Goal: Task Accomplishment & Management: Complete application form

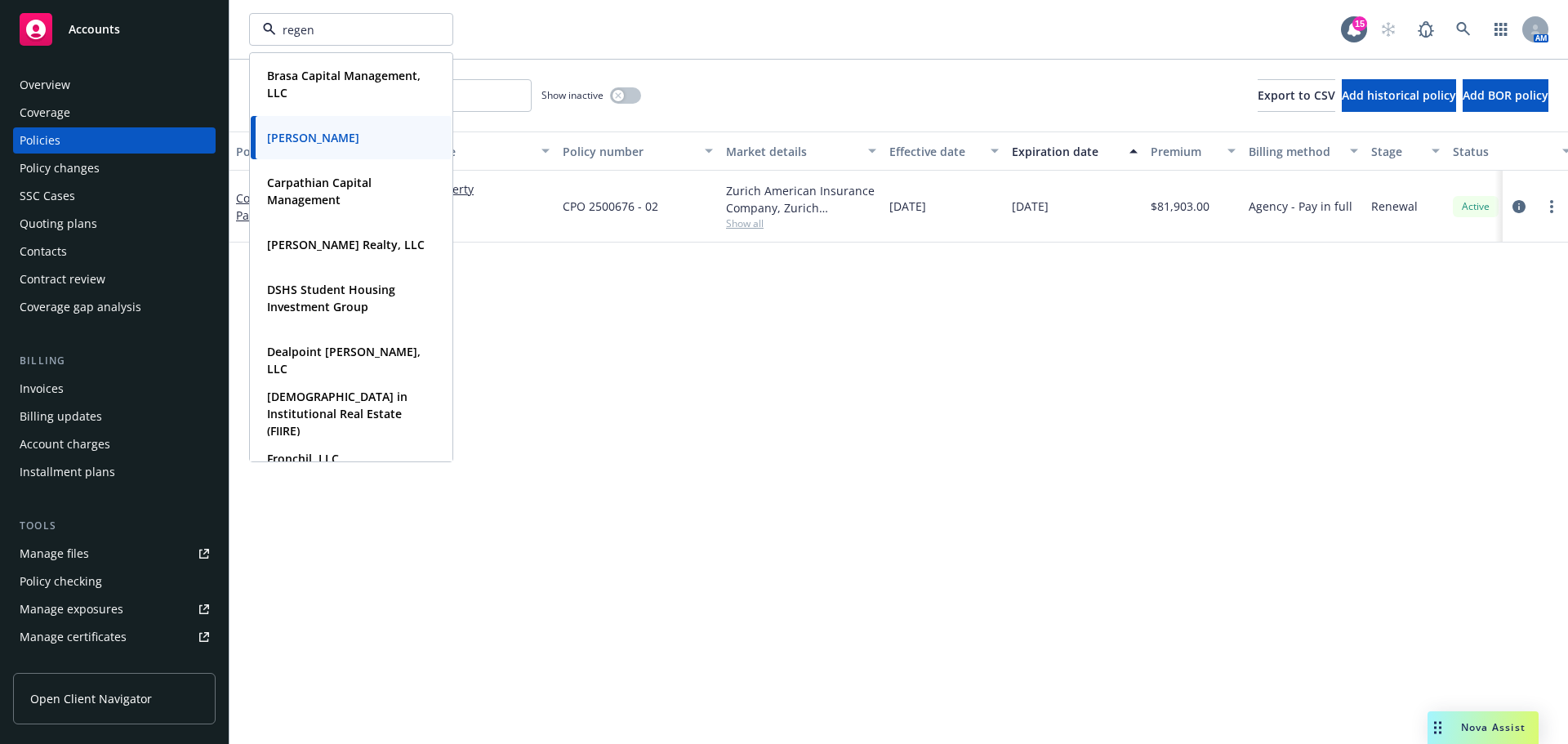
type input "regent"
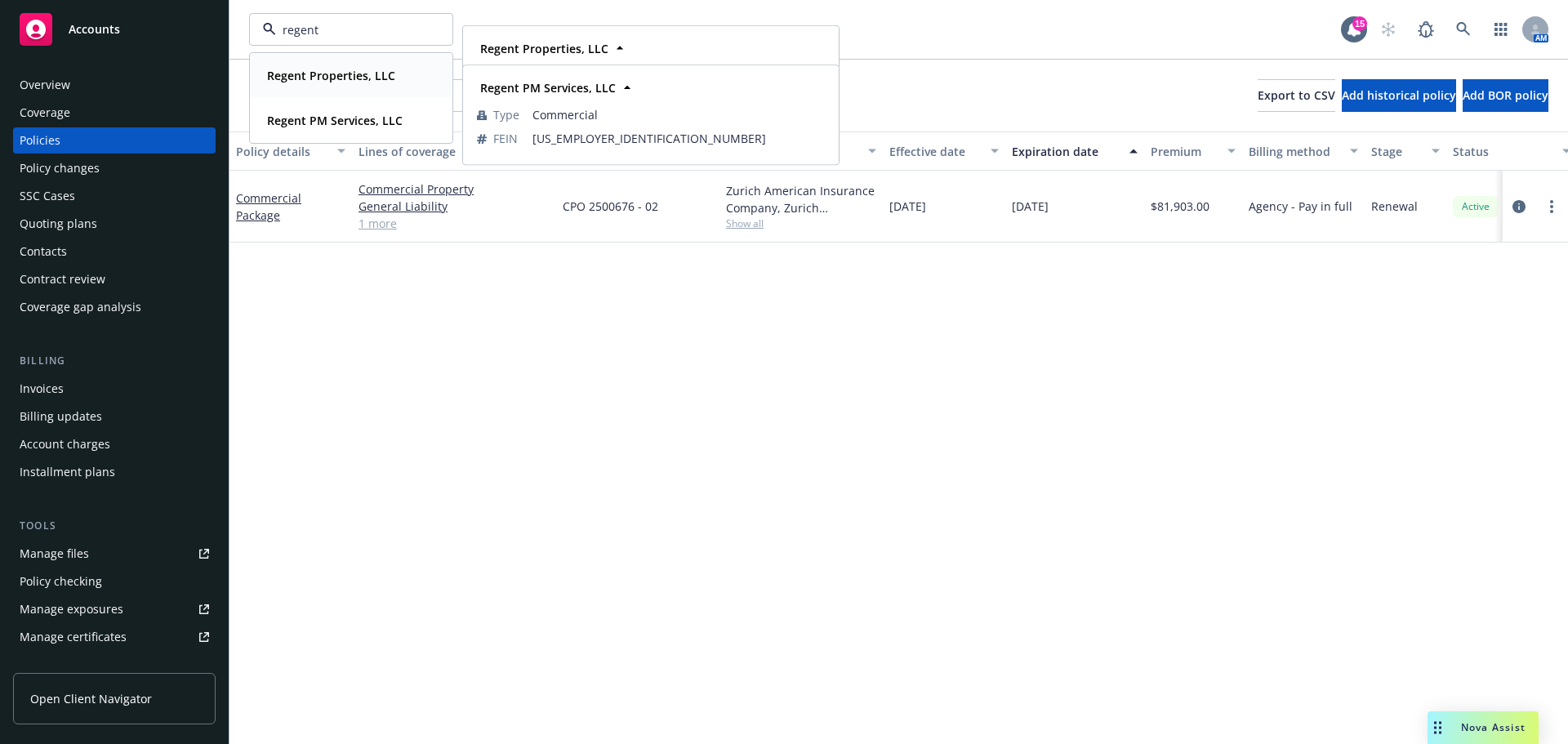
click at [354, 77] on strong "Regent Properties, LLC" at bounding box center [331, 76] width 128 height 16
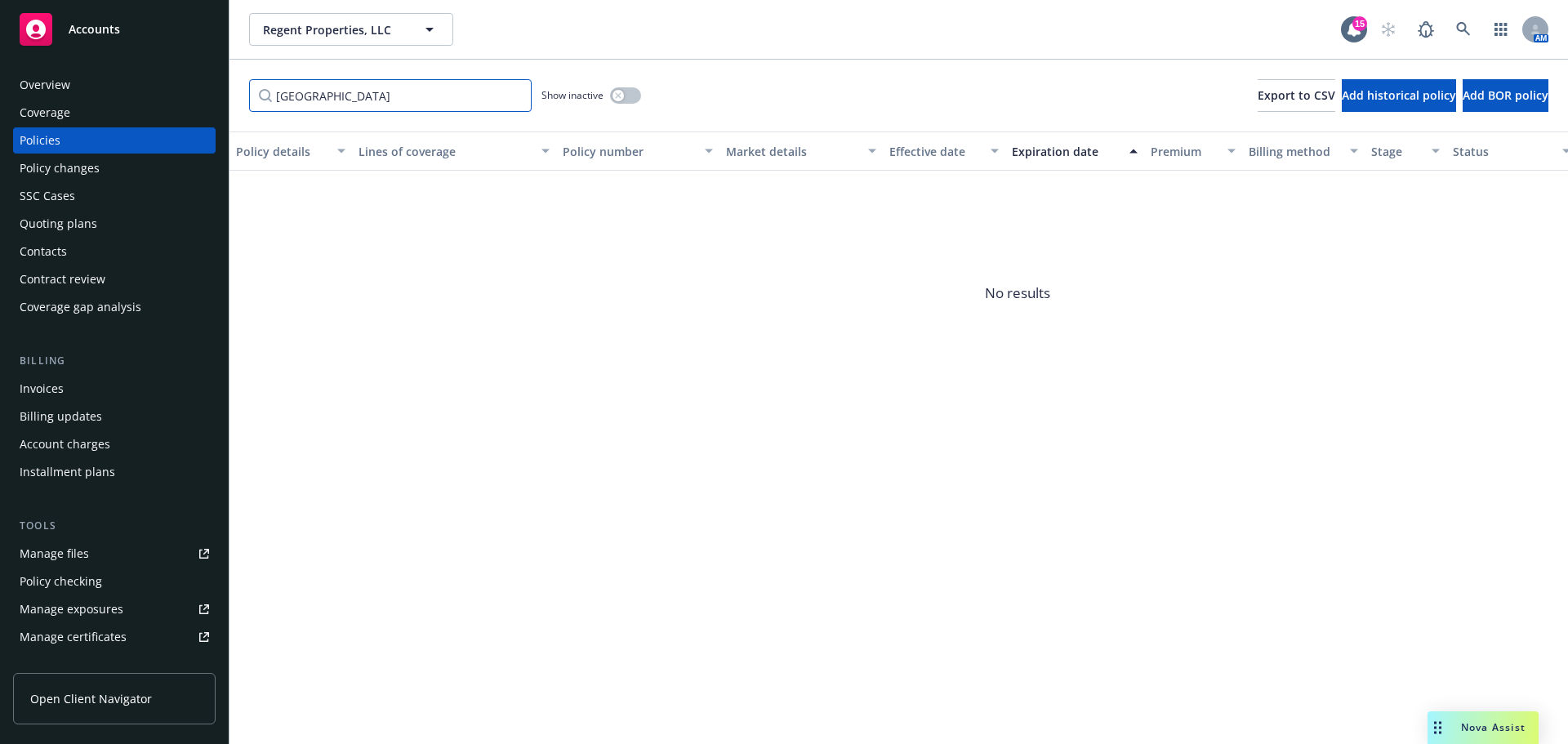
click at [509, 95] on input "zurich" at bounding box center [390, 95] width 282 height 33
click at [512, 93] on input "zurich" at bounding box center [390, 95] width 282 height 33
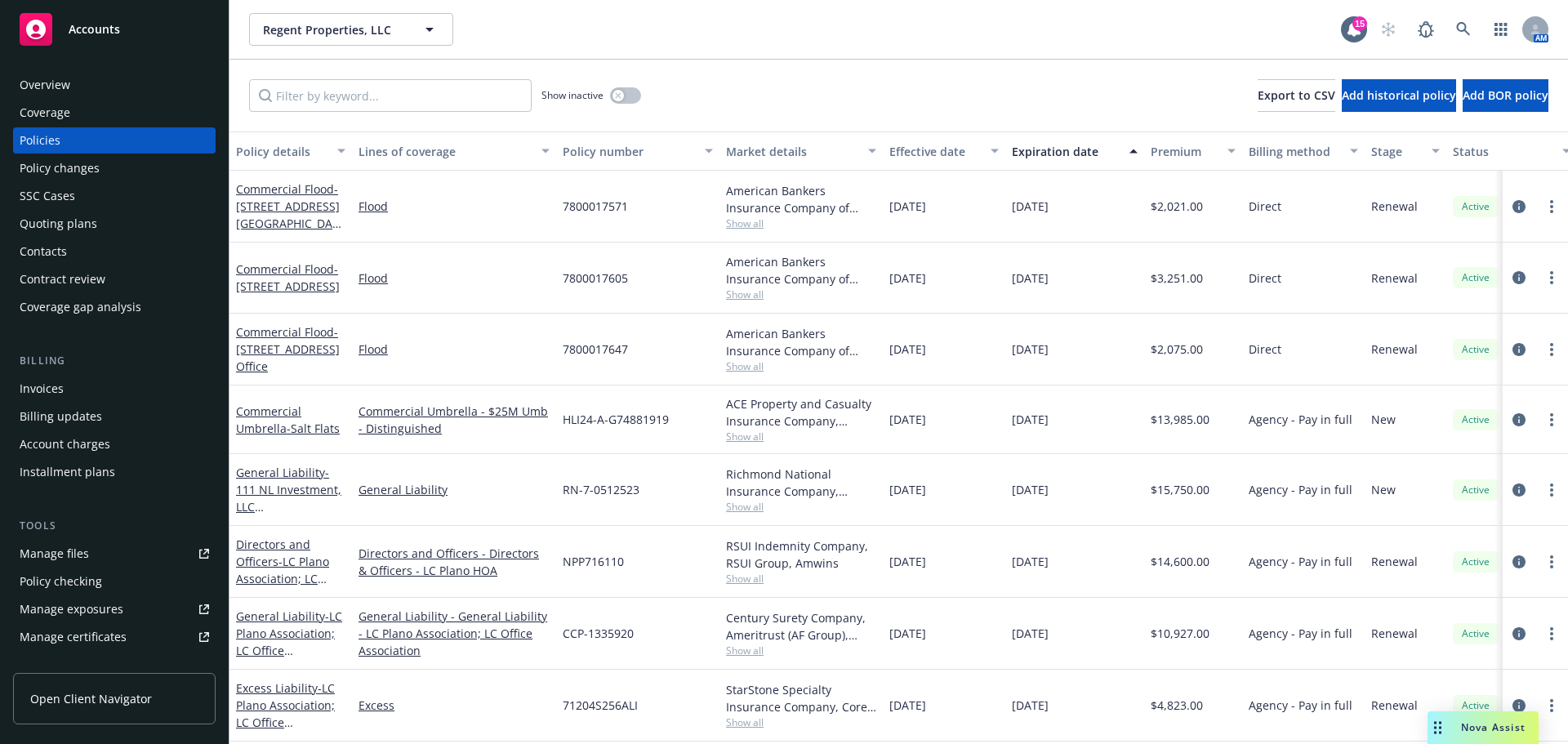
click at [72, 227] on div "Quoting plans" at bounding box center [58, 223] width 78 height 26
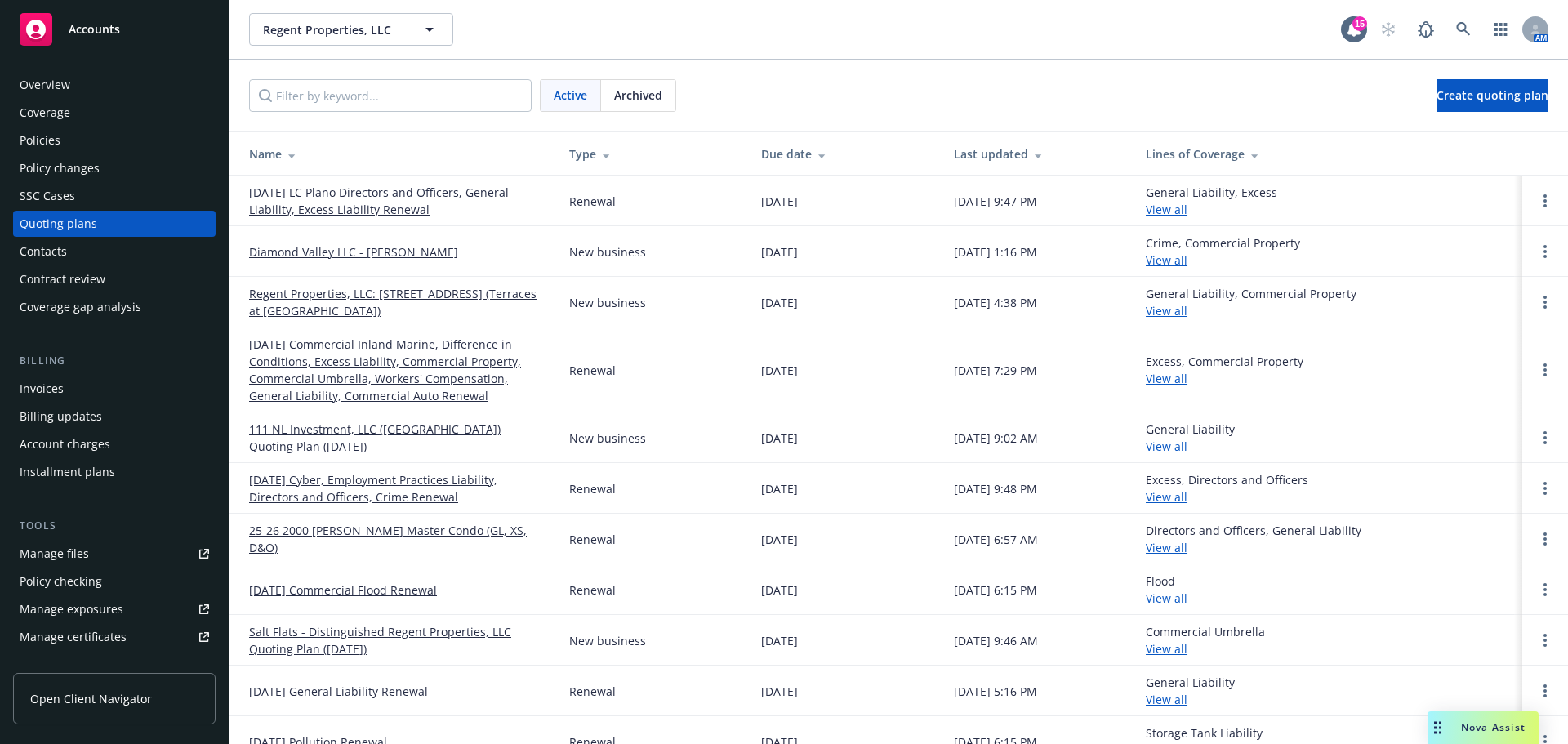
click at [400, 300] on link "Regent Properties, LLC: 1121 La Cienega, Los Angeles, CA 90069 (Terraces at La …" at bounding box center [396, 302] width 294 height 34
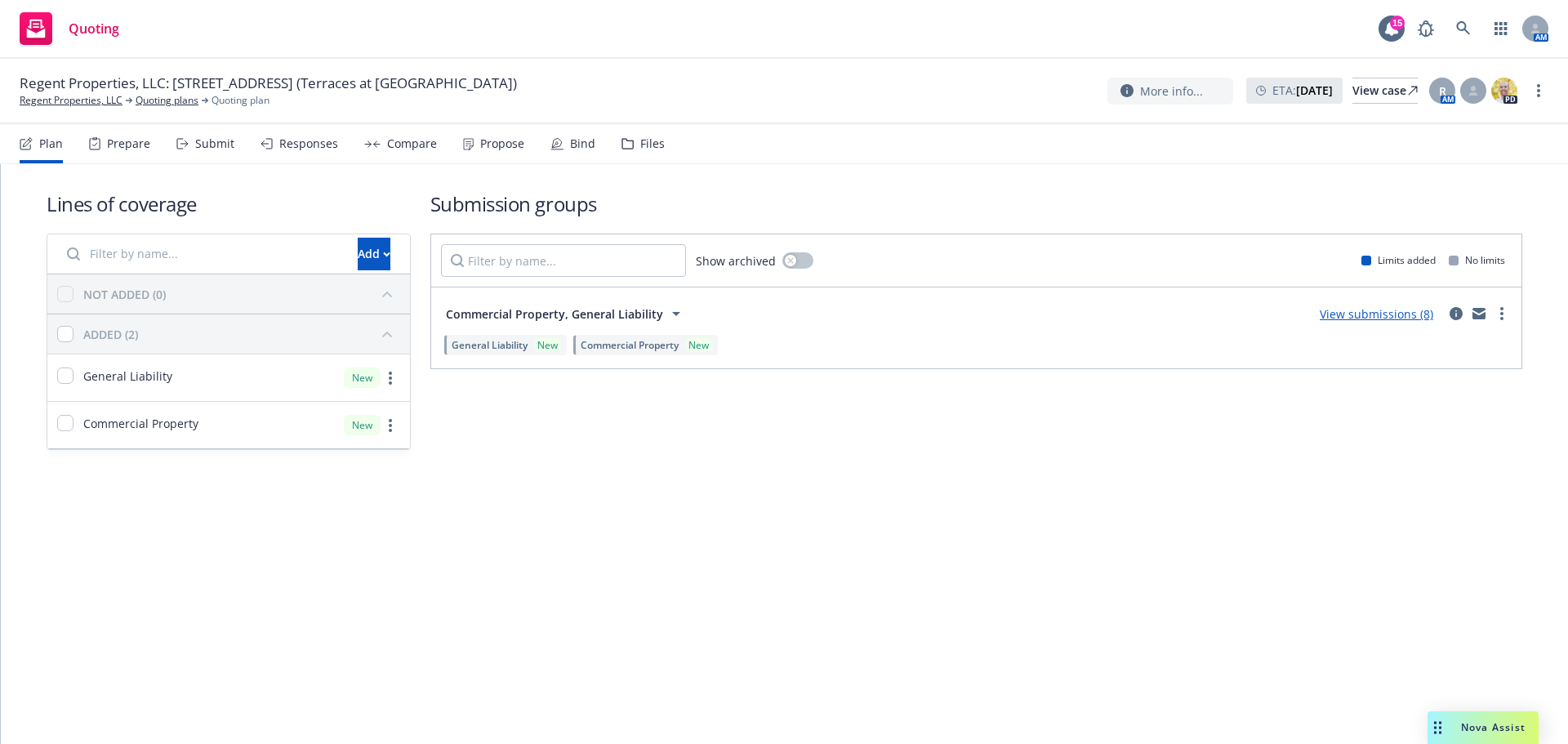
click at [1387, 315] on link "View submissions (8)" at bounding box center [1376, 315] width 114 height 16
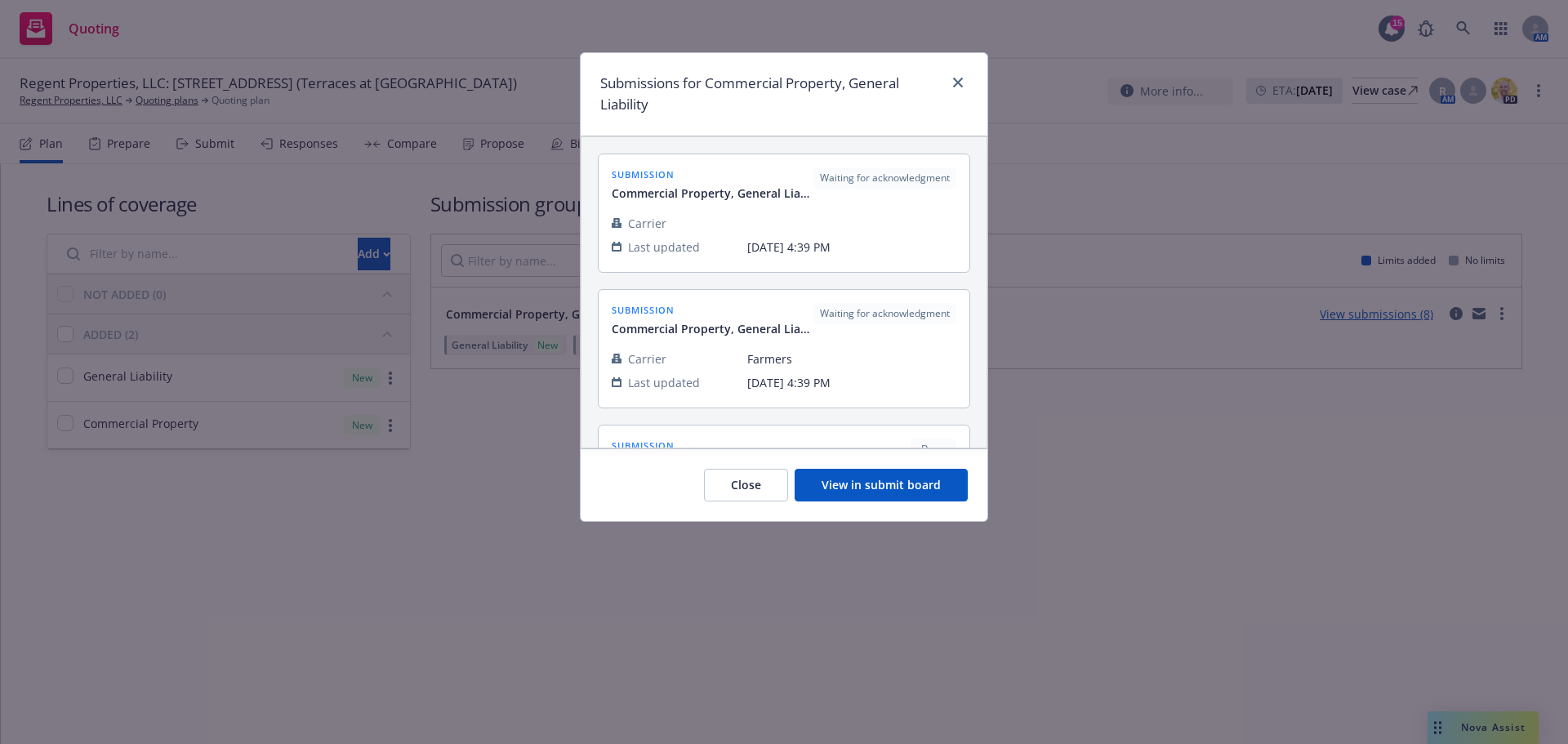
click at [858, 494] on button "View in submit board" at bounding box center [881, 486] width 173 height 33
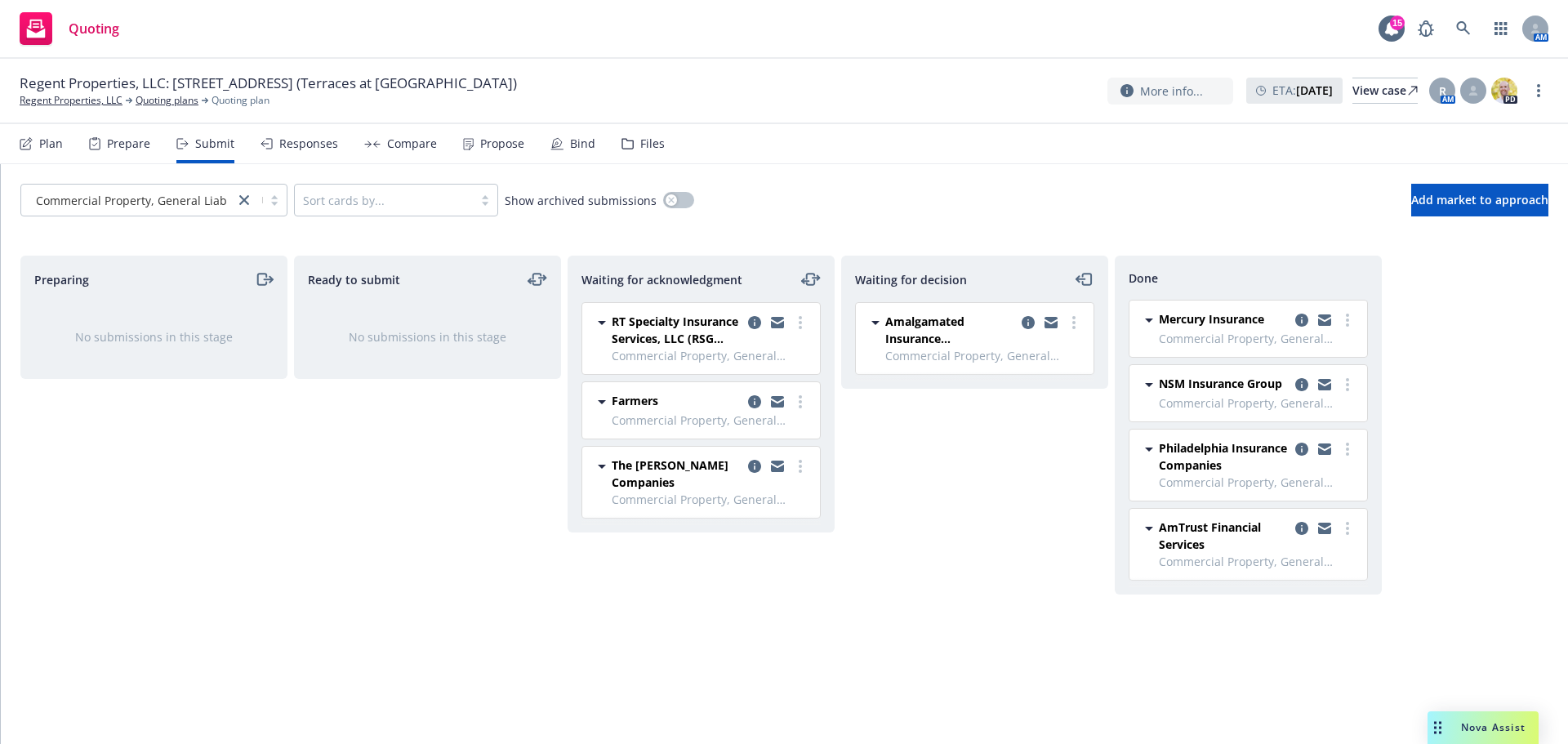
click at [977, 509] on div "Waiting for decision Amalgamated Insurance Underwriters Commercial Property, Ge…" at bounding box center [974, 483] width 267 height 454
click at [800, 470] on circle "more" at bounding box center [799, 470] width 3 height 3
click at [752, 636] on span "Add declined decision" at bounding box center [726, 630] width 161 height 16
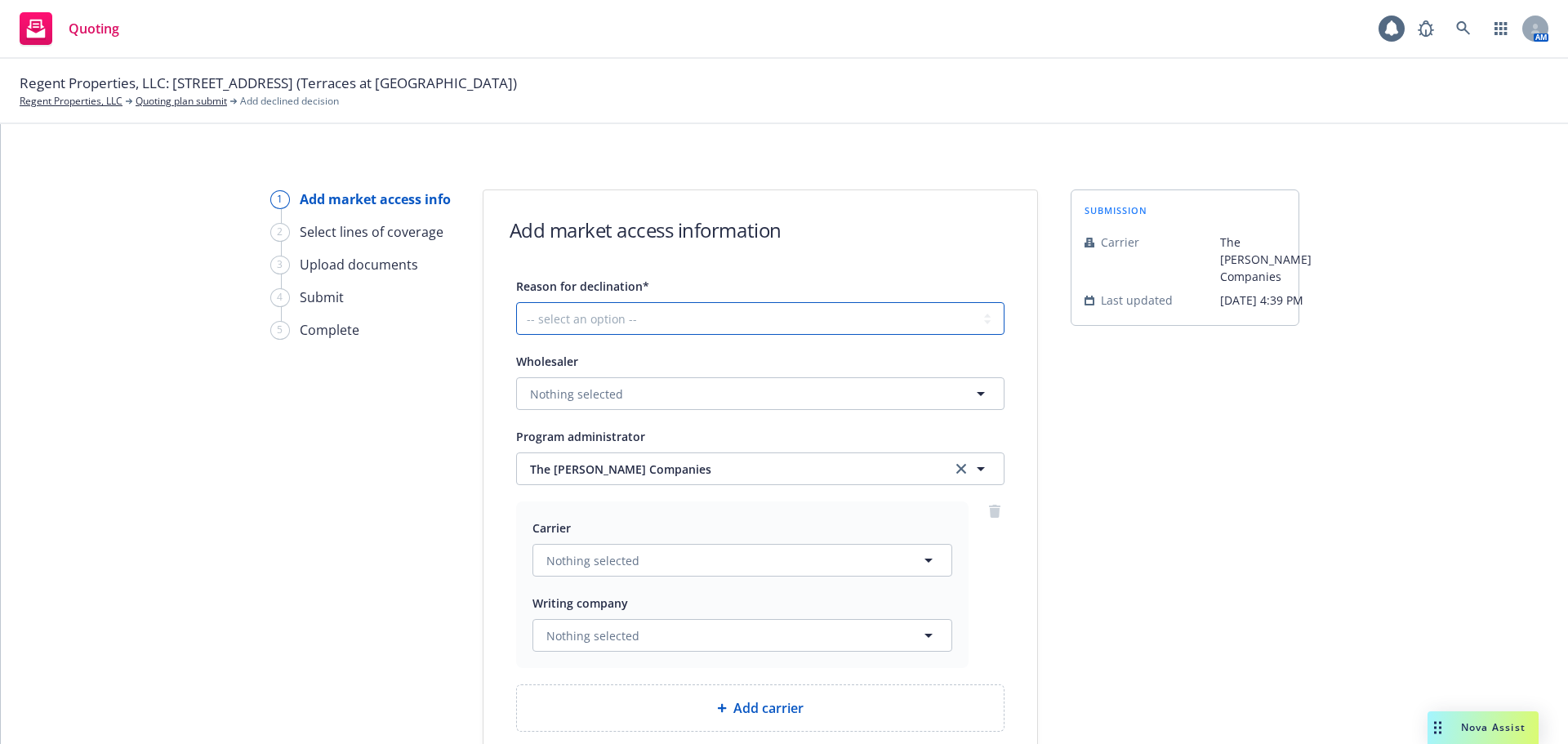
click at [817, 316] on select "-- select an option -- Cannot compete with other markets Carrier non-renewed Ca…" at bounding box center [760, 318] width 489 height 33
select select "DOES_NOT_FIT_UNDERWRITER_APPETITE"
click at [516, 302] on select "-- select an option -- Cannot compete with other markets Carrier non-renewed Ca…" at bounding box center [760, 318] width 489 height 33
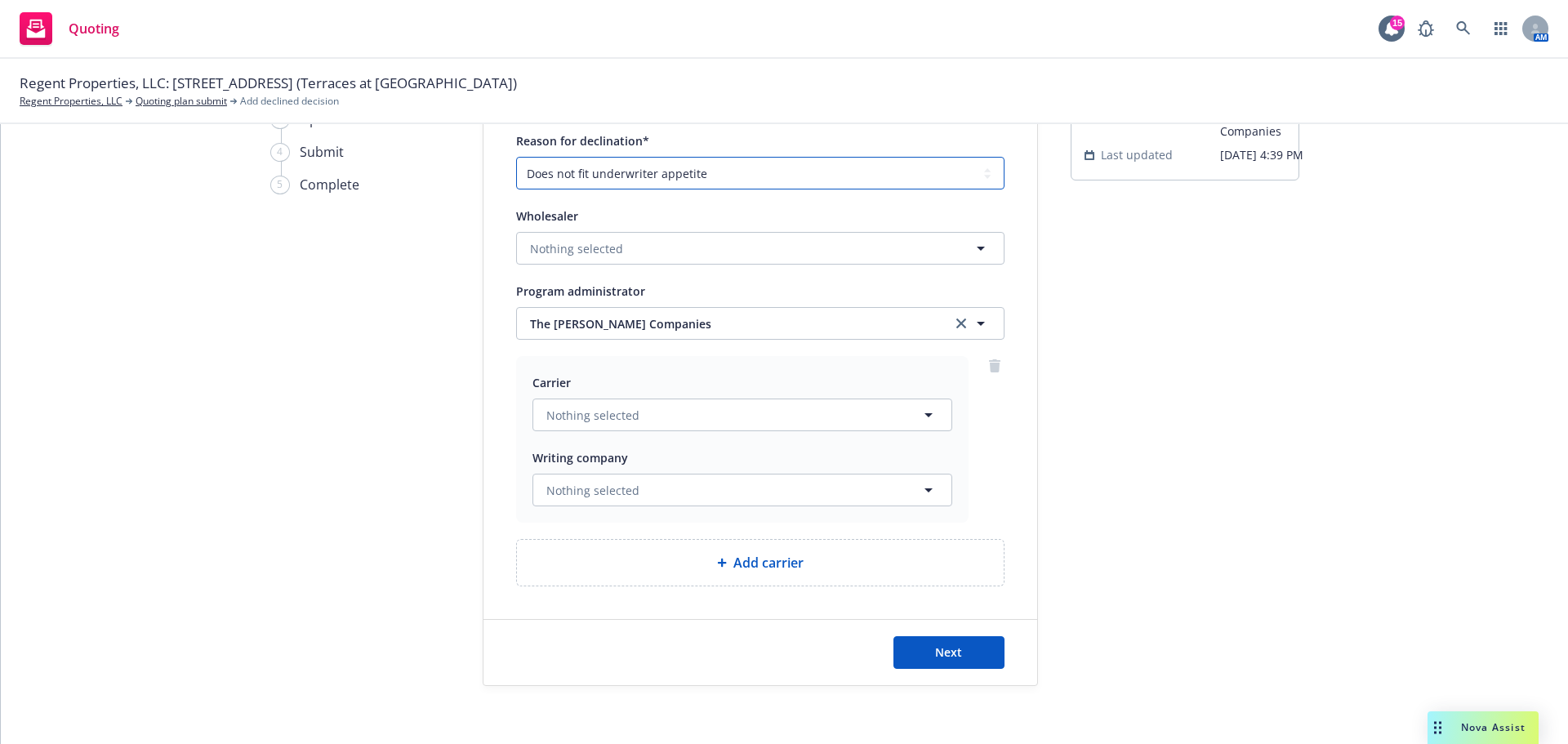
scroll to position [153, 0]
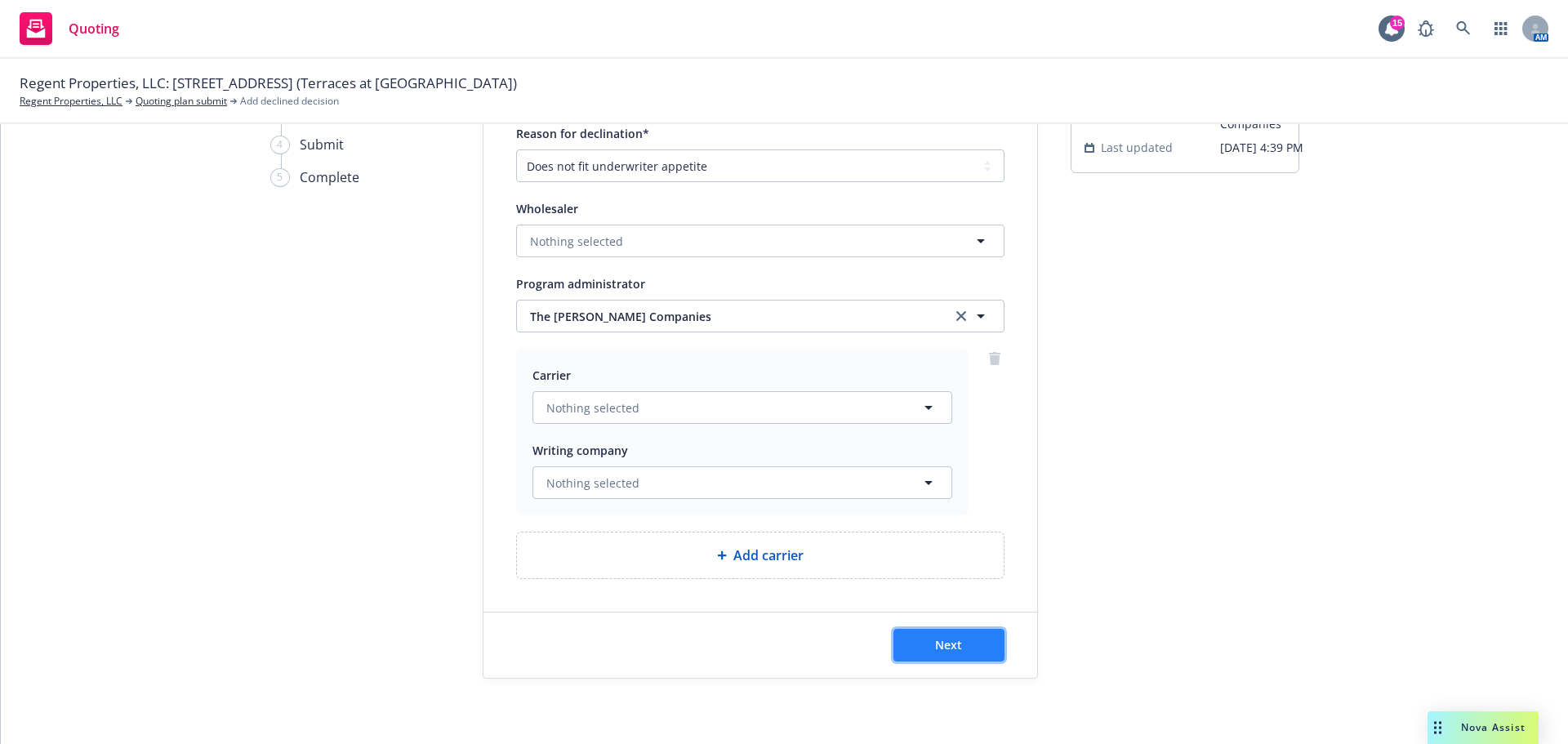
click at [945, 651] on span "Next" at bounding box center [949, 645] width 27 height 16
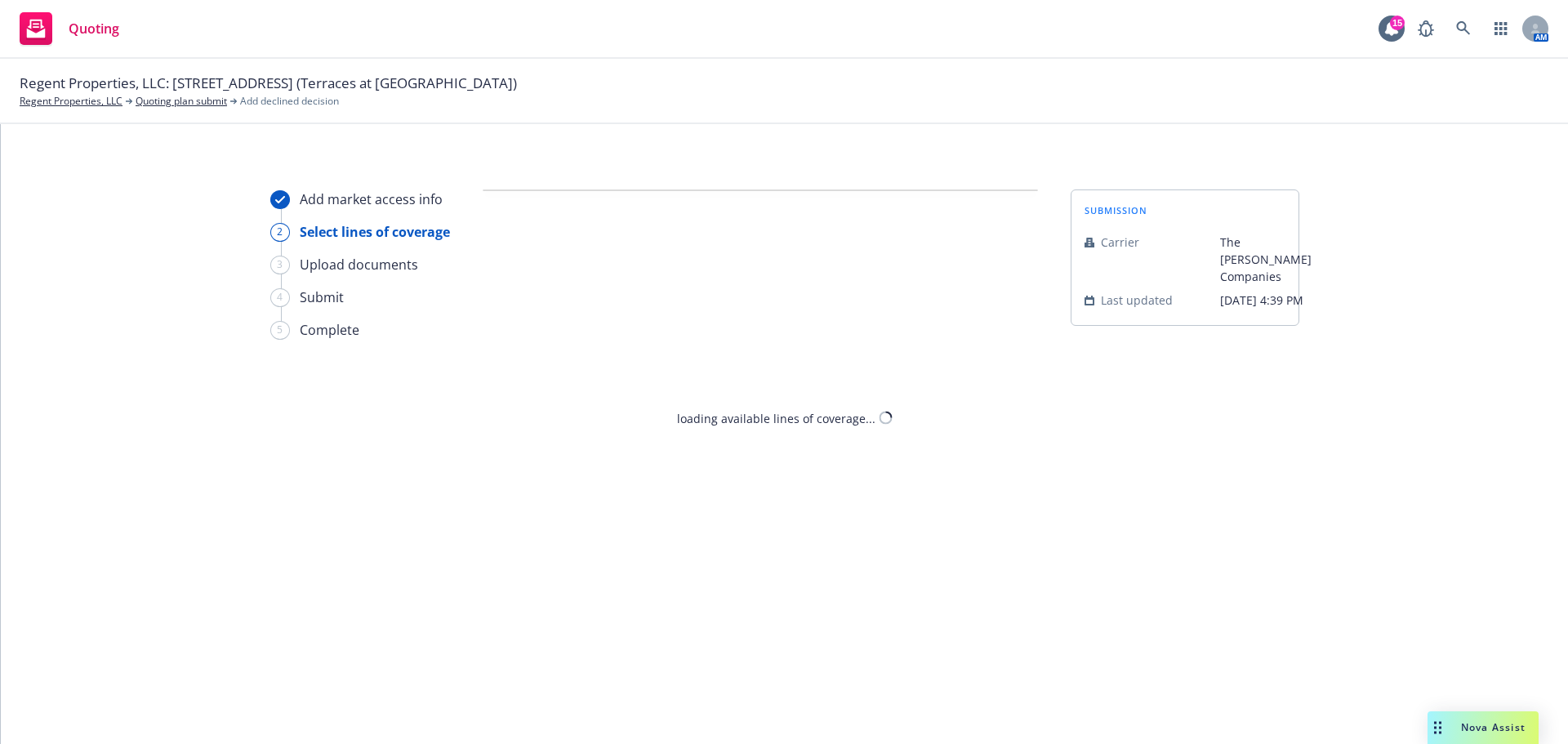
select select "DOES_NOT_FIT_UNDERWRITER_APPETITE"
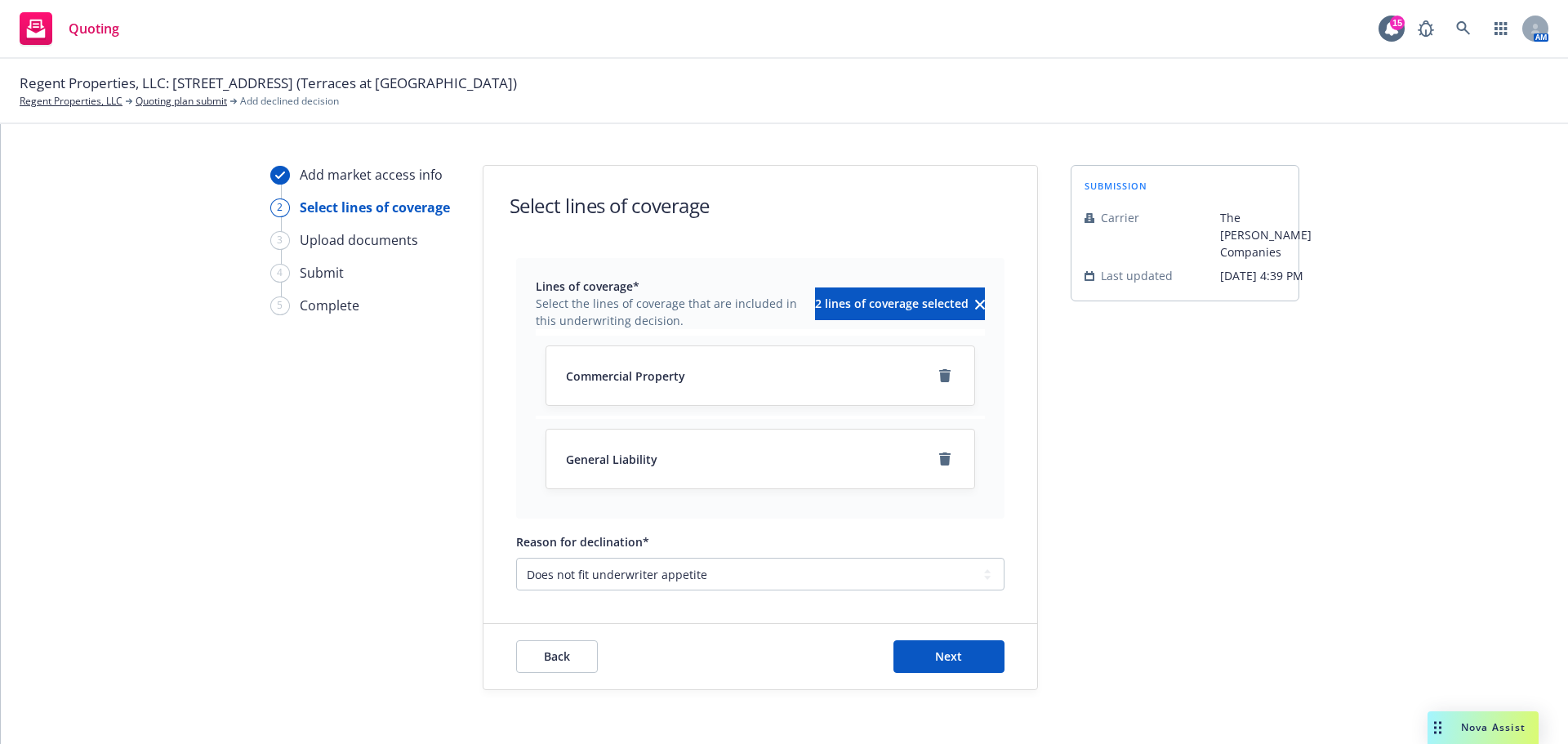
scroll to position [36, 0]
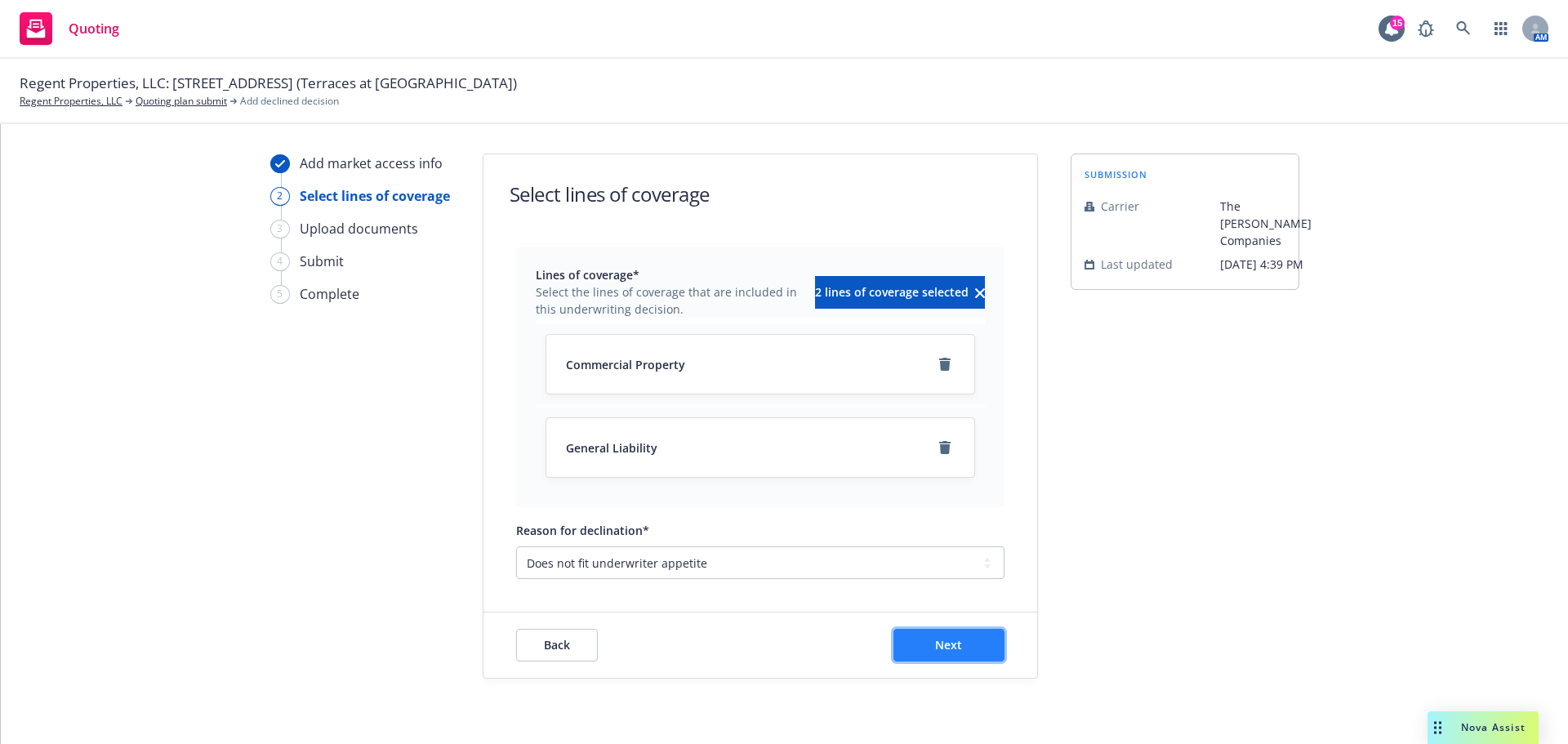
click at [983, 644] on button "Next" at bounding box center [949, 646] width 111 height 33
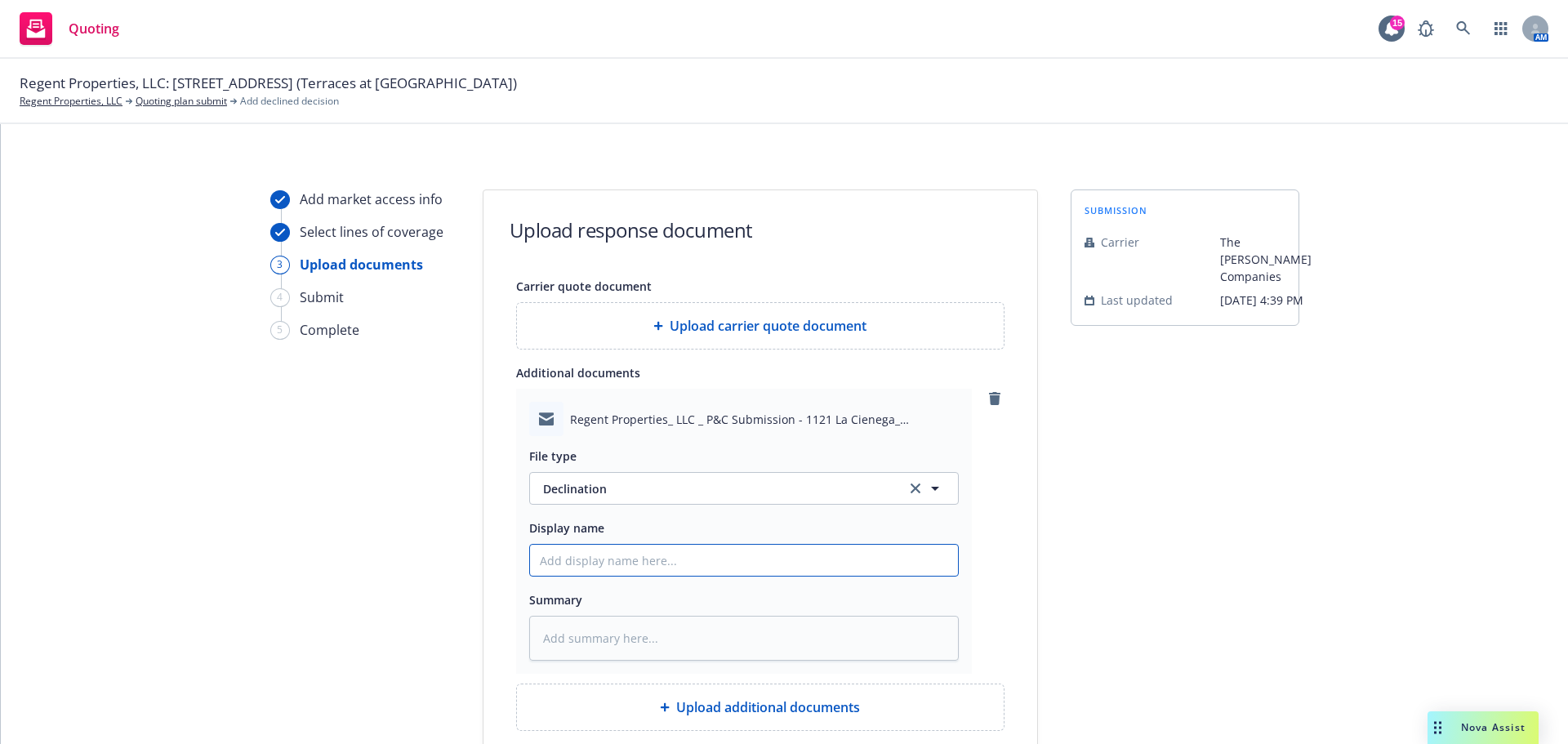
click at [659, 560] on input "Display name" at bounding box center [744, 561] width 428 height 31
type textarea "x"
type input "M"
type textarea "x"
type input "Mc"
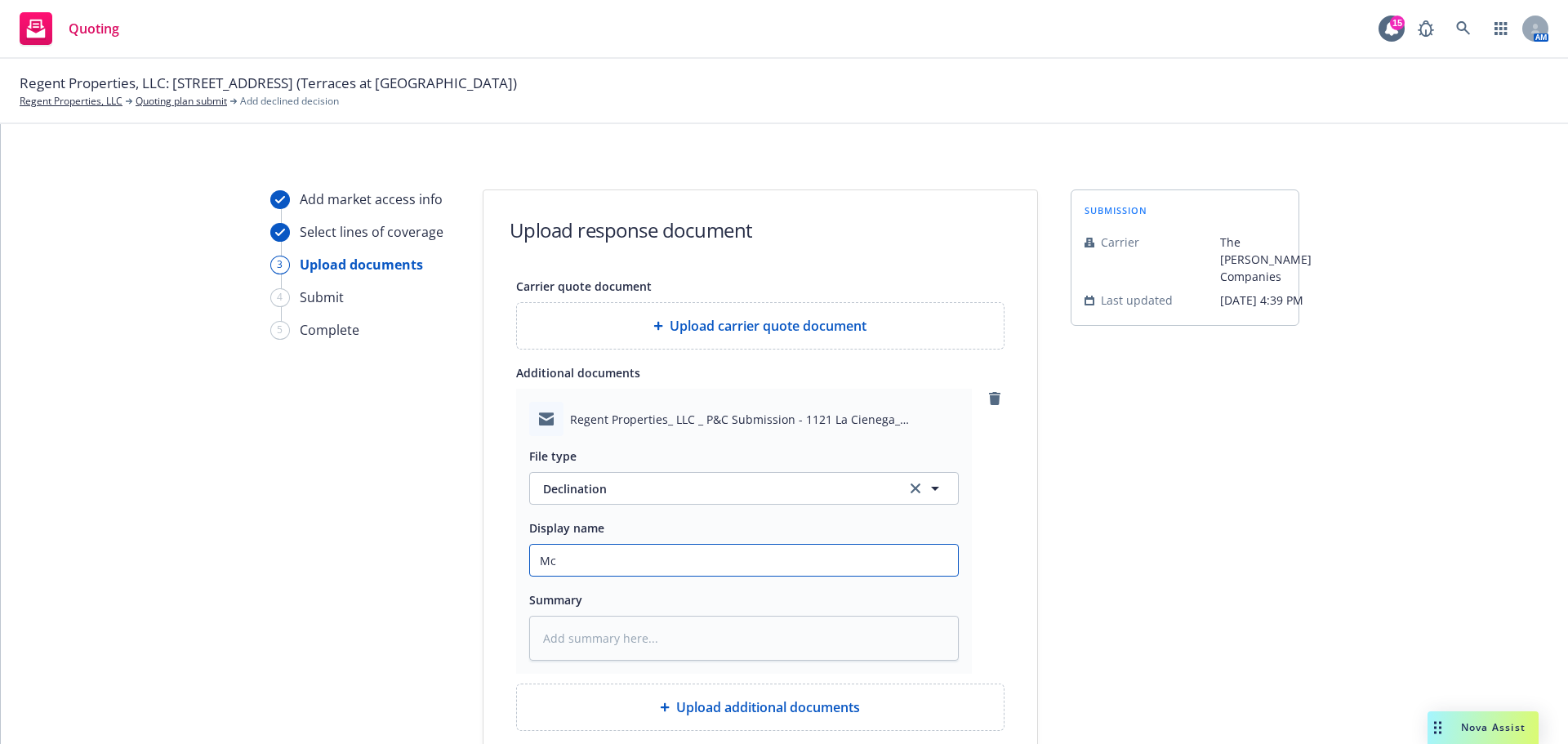
type textarea "x"
type input "McG"
type textarea "x"
type input "McGo"
type textarea "x"
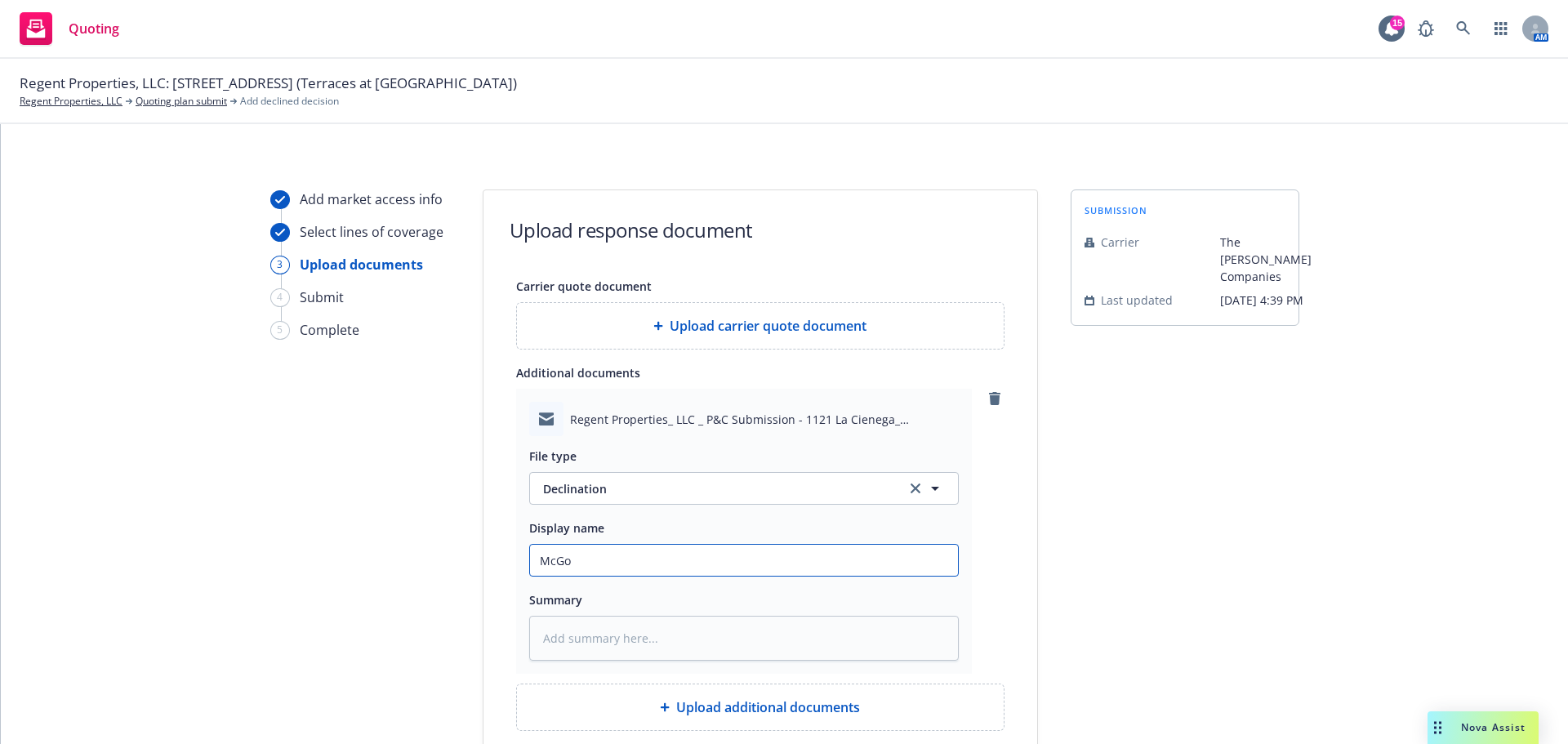
type input "McGow"
type textarea "x"
type input "McGowa"
type textarea "x"
type input "McGowan"
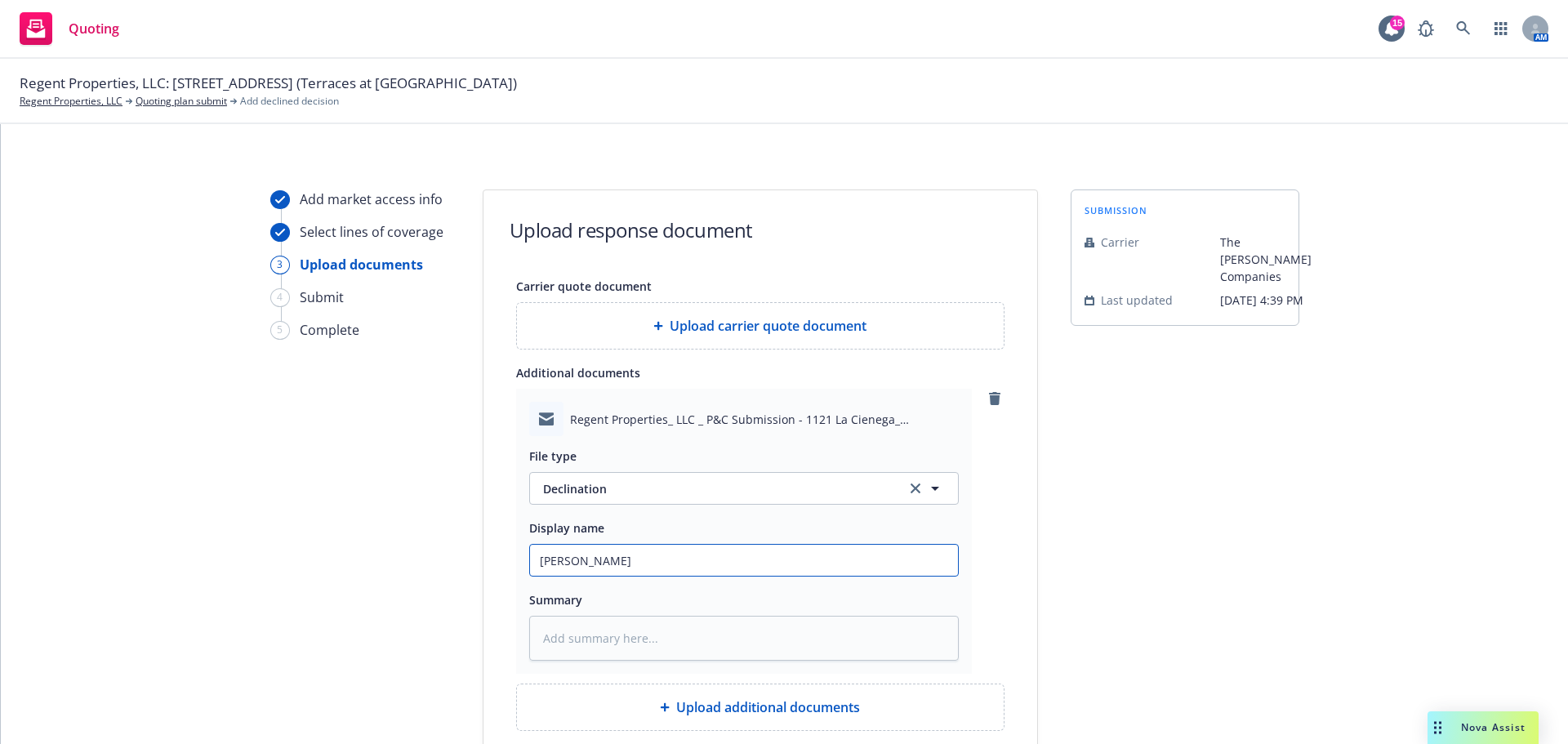
type textarea "x"
type input "McGowan"
type textarea "x"
type input "McGowan"
type textarea "x"
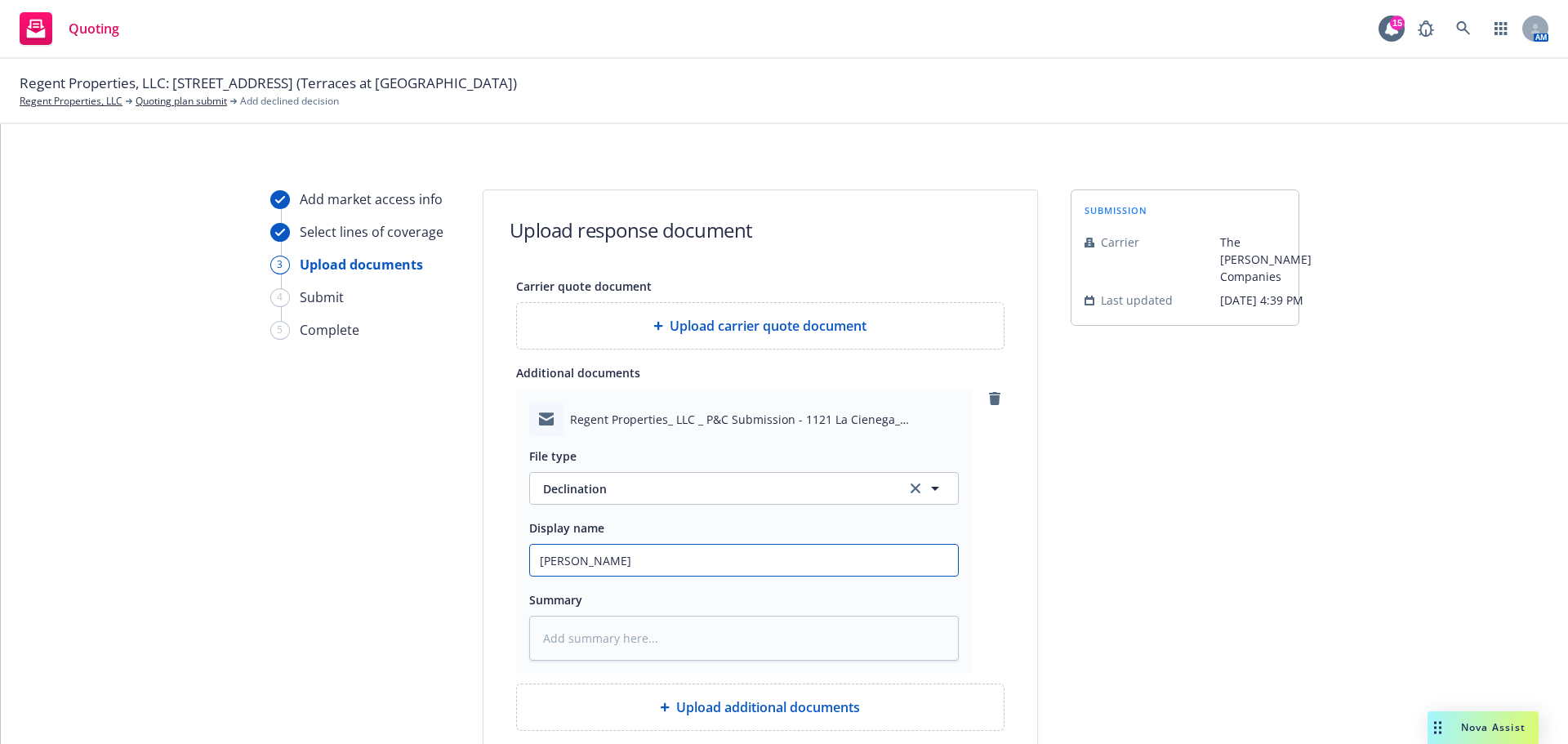
type input "McGowan"
type textarea "x"
type input "McGowan D"
type textarea "x"
type input "McGowan De"
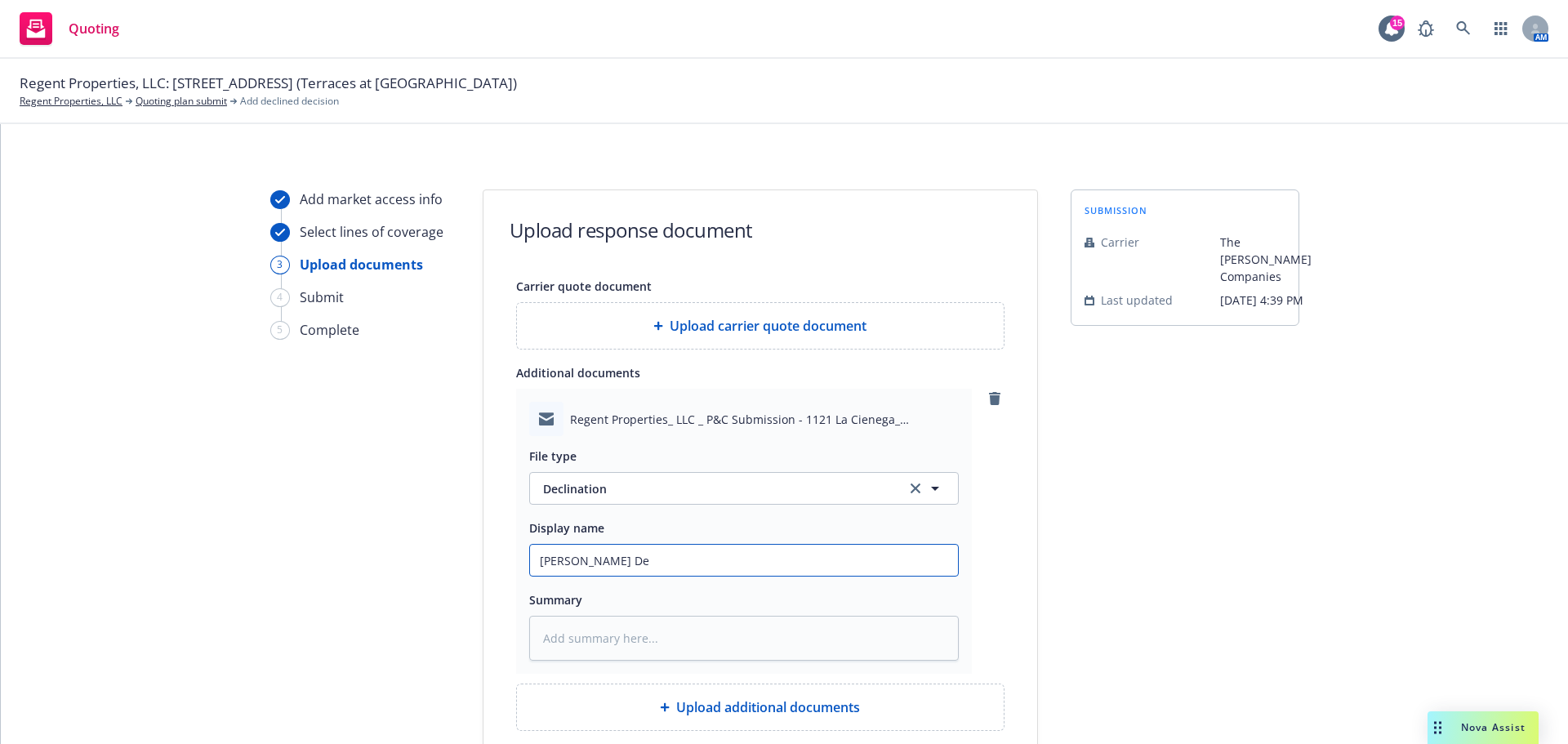
type textarea "x"
type input "McGowan Dec"
type textarea "x"
type input "McGowan Decl"
type textarea "x"
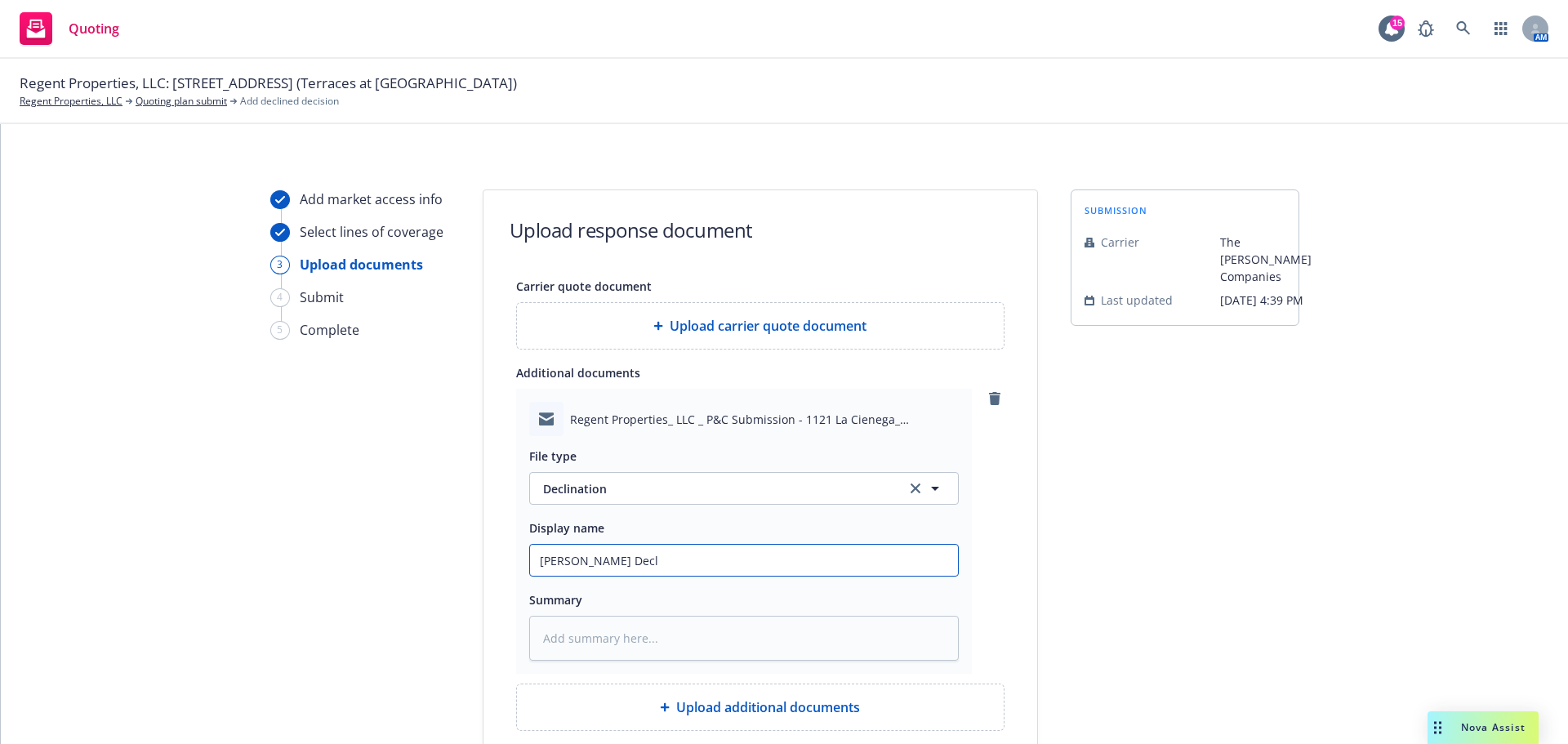
type input "McGowan Decli"
type textarea "x"
type input "McGowan Declin"
type textarea "x"
type input "McGowan Declina"
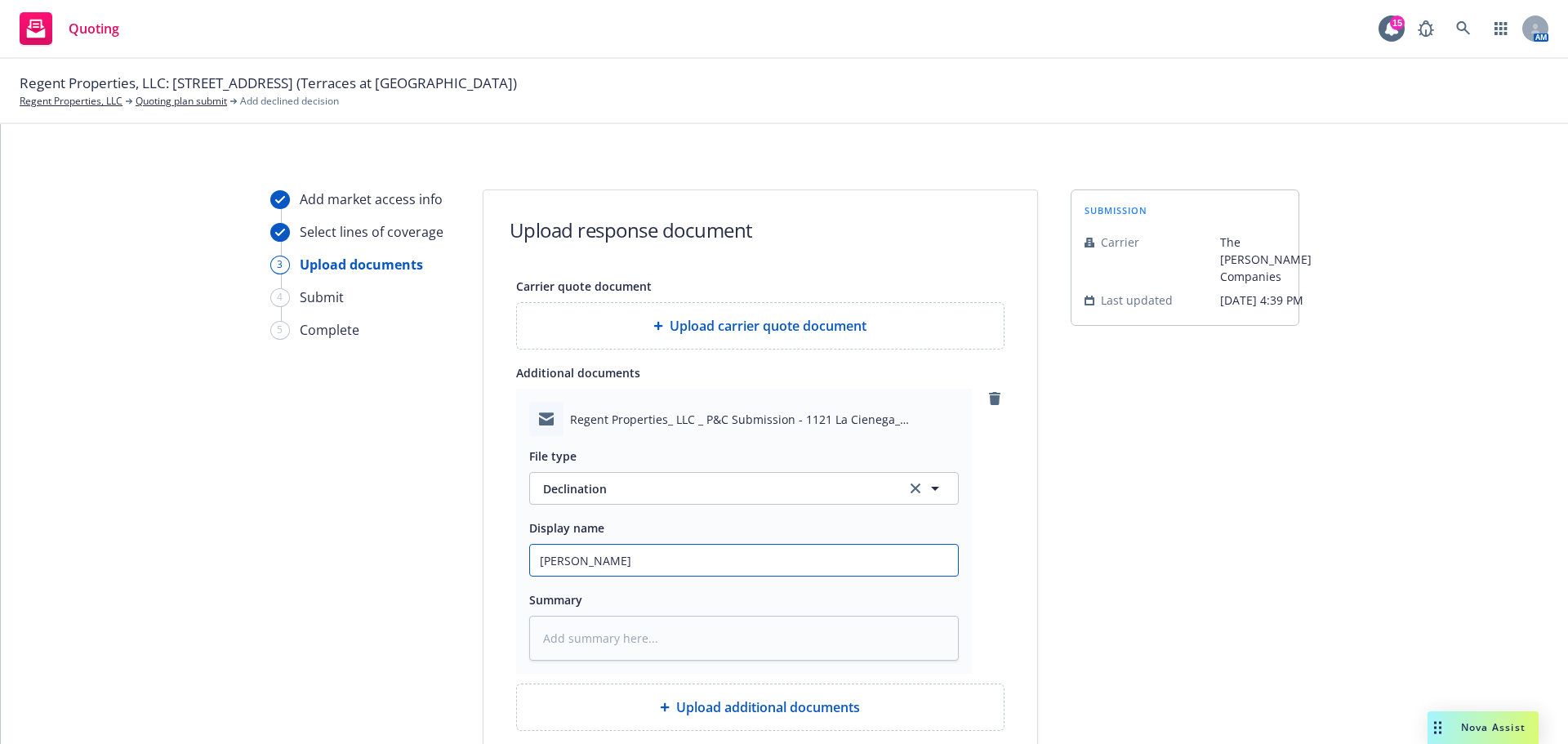
type textarea "x"
type input "McGowan Declinat"
type textarea "x"
type input "McGowan Declinati"
type textarea "x"
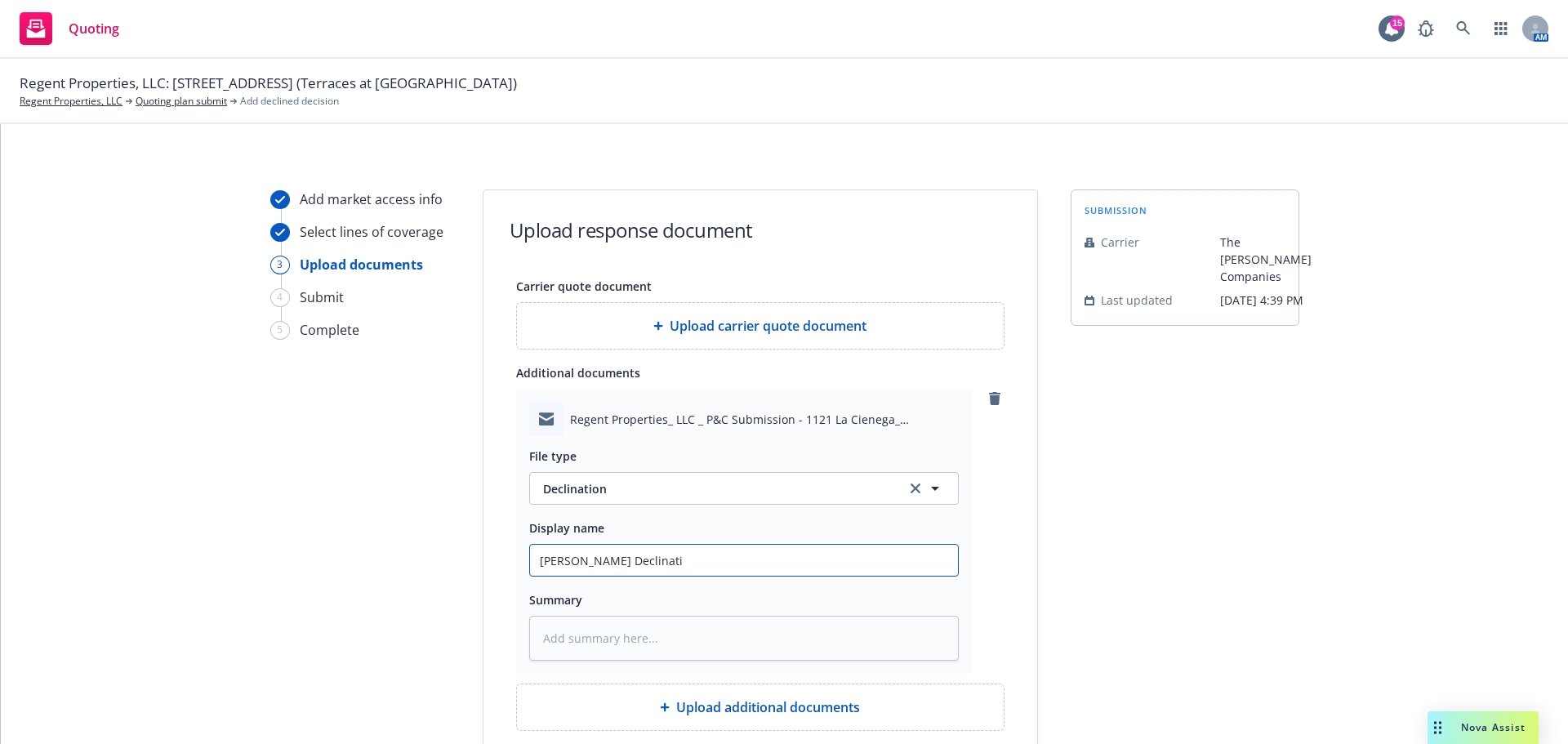
type input "McGowan Declinatio"
type textarea "x"
type input "McGowan Declination"
click at [626, 632] on textarea at bounding box center [744, 639] width 429 height 45
paste textarea "the most we can write for frame construction is $15 million per building and th…"
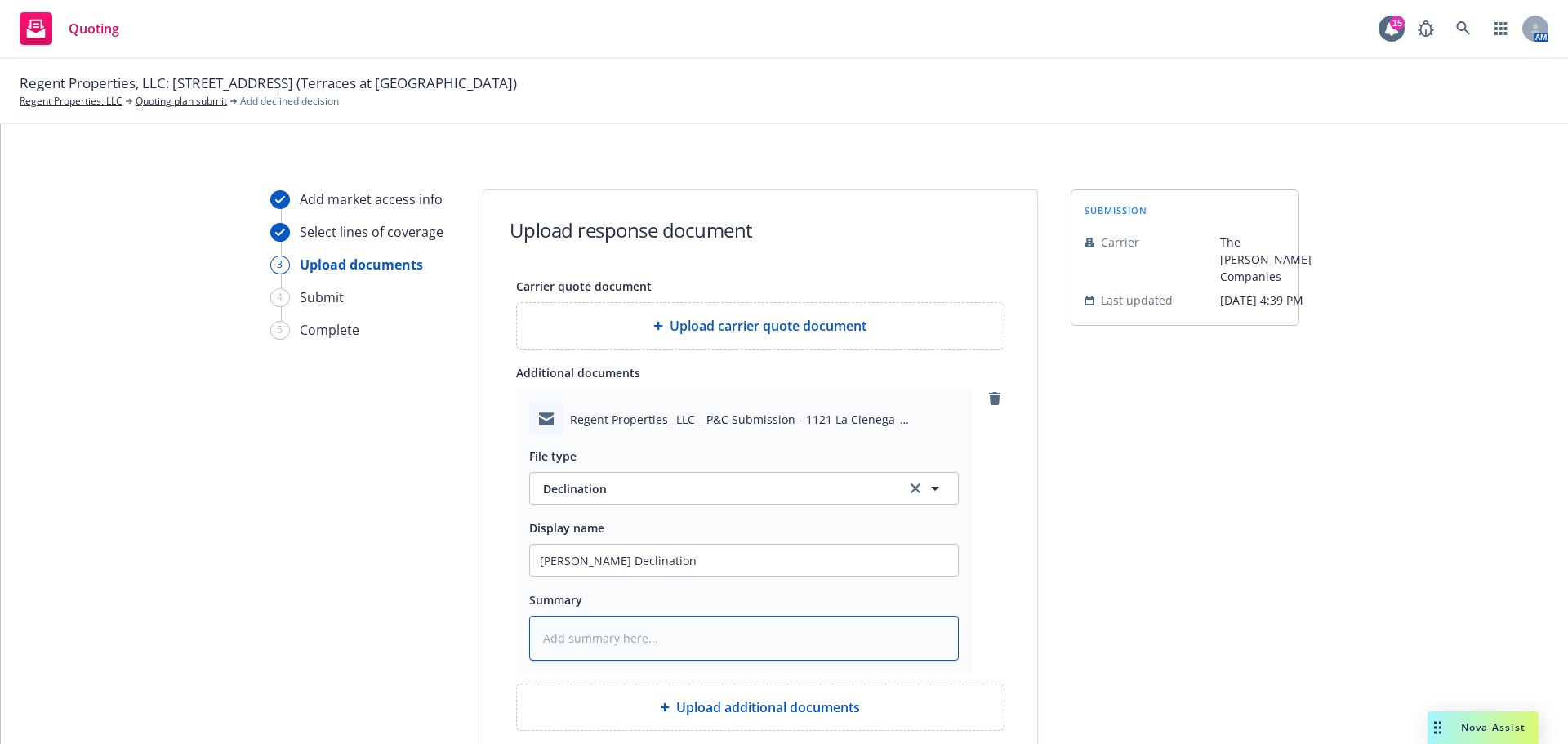
type textarea "x"
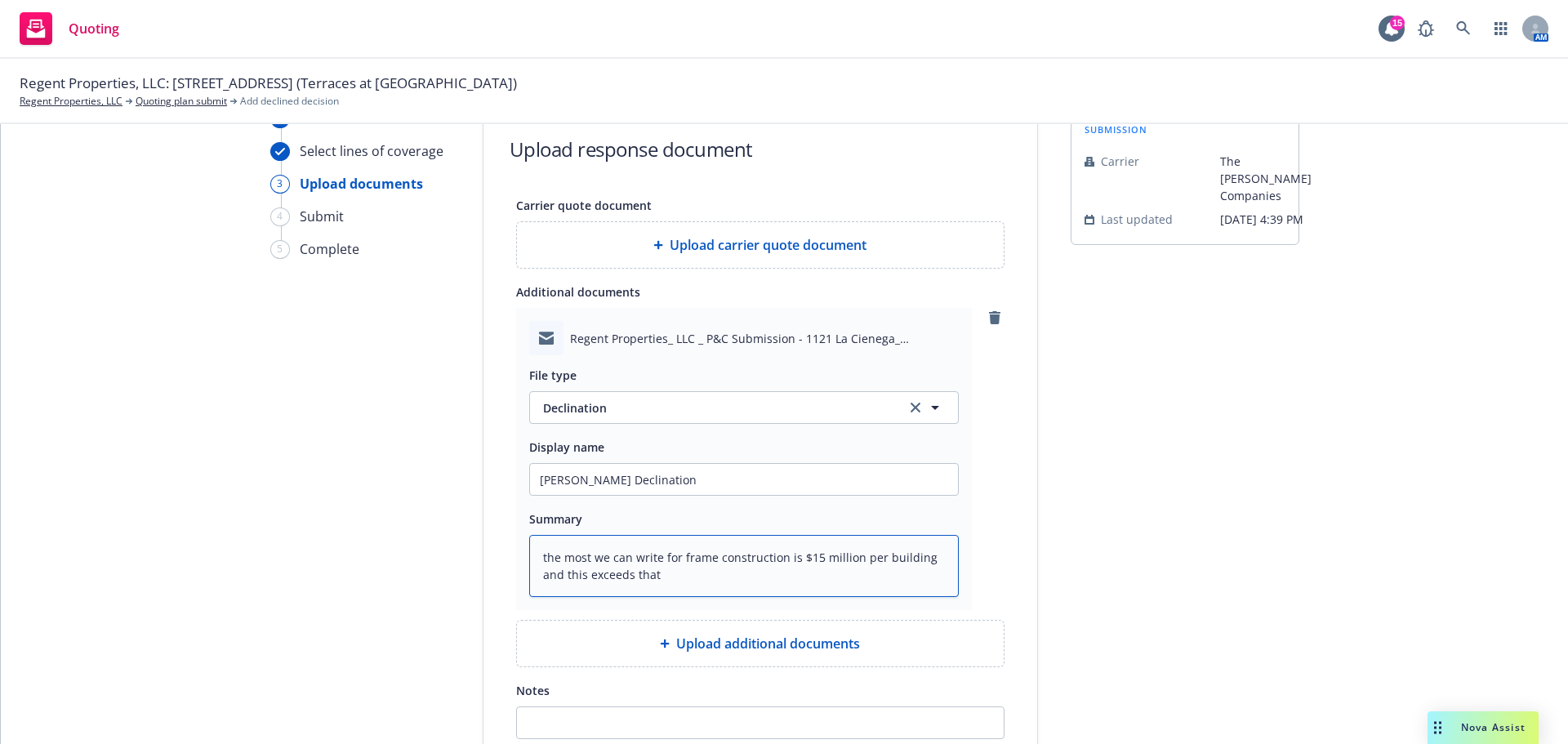
scroll to position [164, 0]
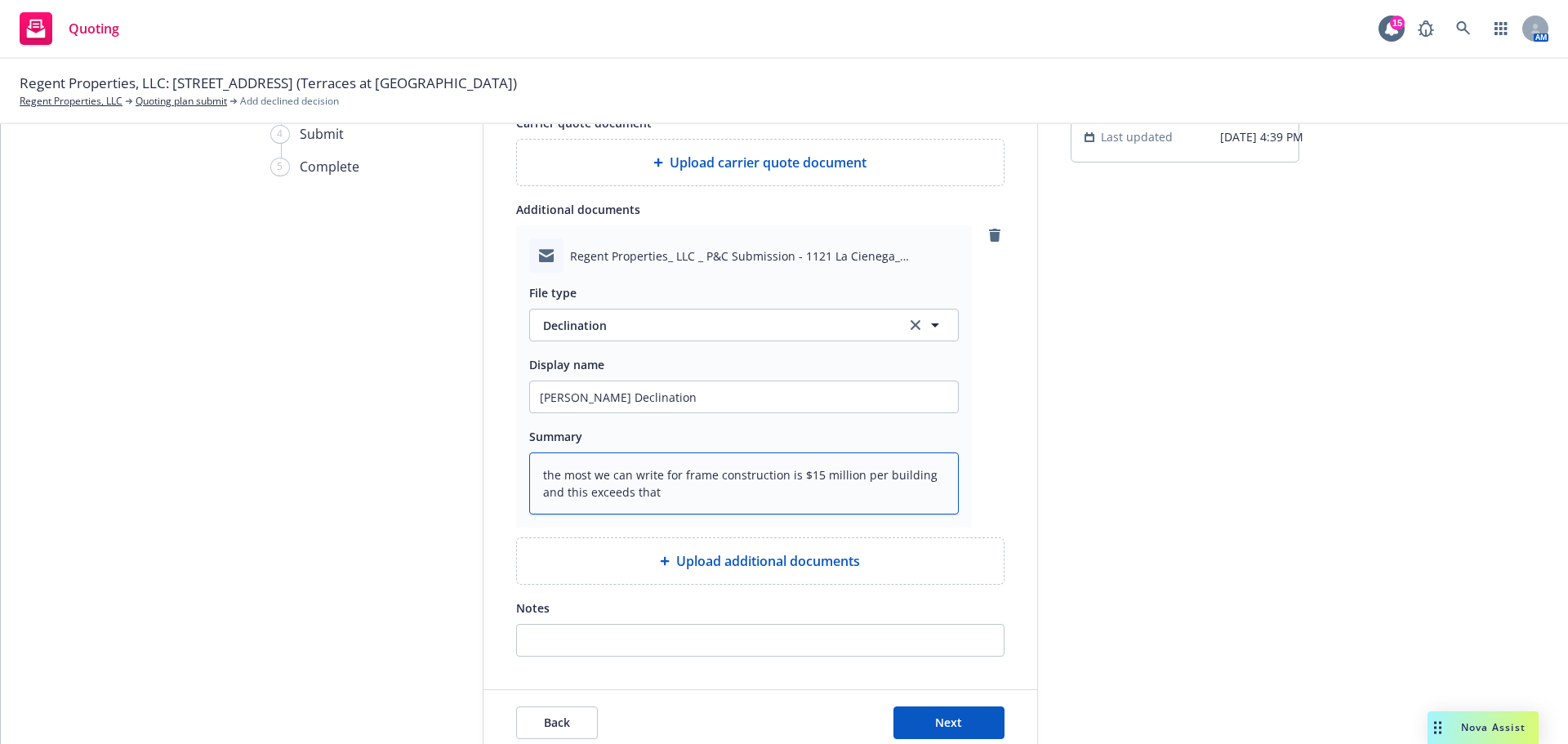
type textarea "the most we can write for frame construction is $15 million per building and th…"
click at [643, 611] on div "Notes" at bounding box center [760, 608] width 489 height 19
click at [645, 638] on input "Notes" at bounding box center [760, 641] width 487 height 31
paste input "the most we can write for frame construction is $15 million per building and th…"
type input "the most we can write for frame construction is $15 million per building and th…"
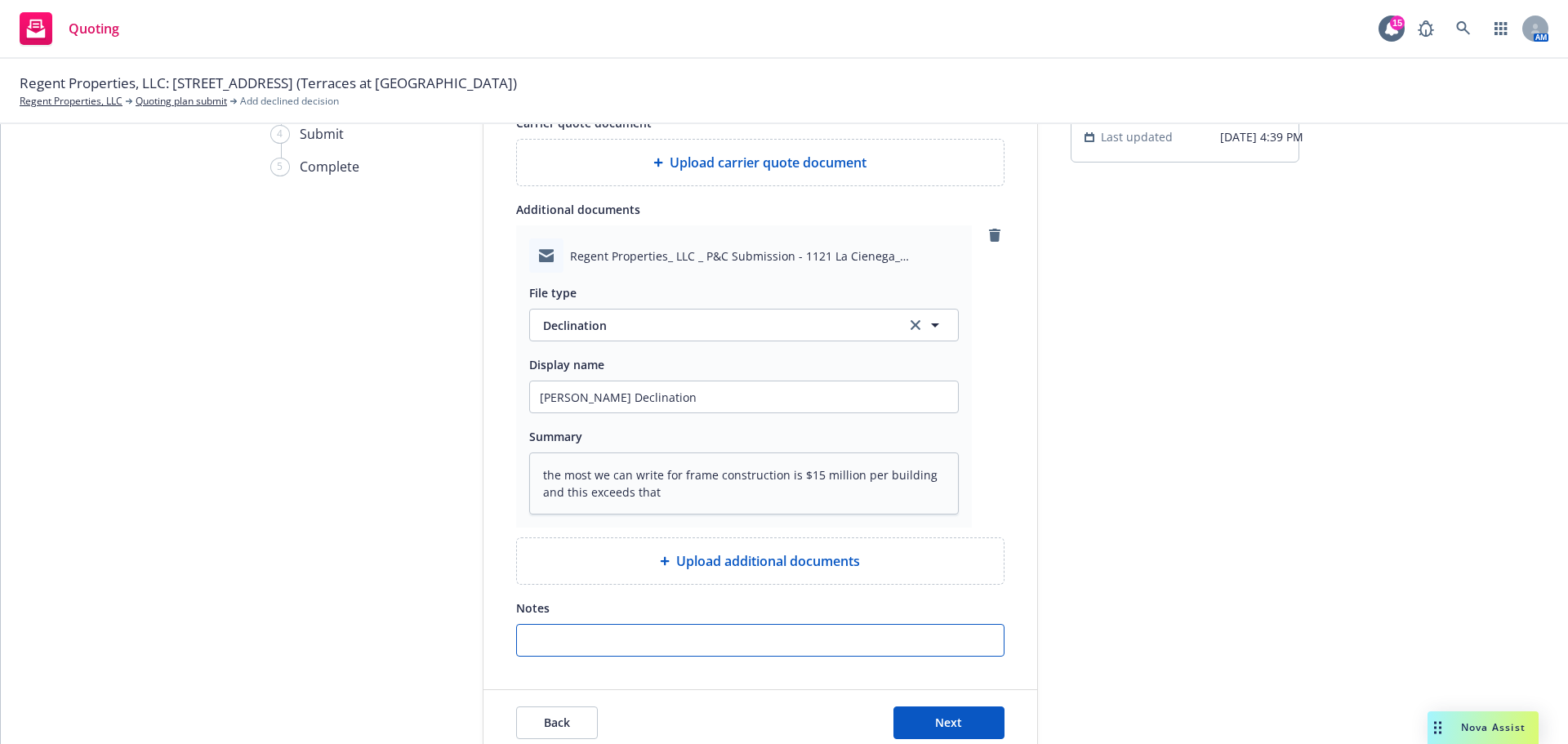
type textarea "x"
type input "the most we can write for frame construction is $15 million per building and th…"
click at [930, 708] on button "Next" at bounding box center [949, 724] width 111 height 33
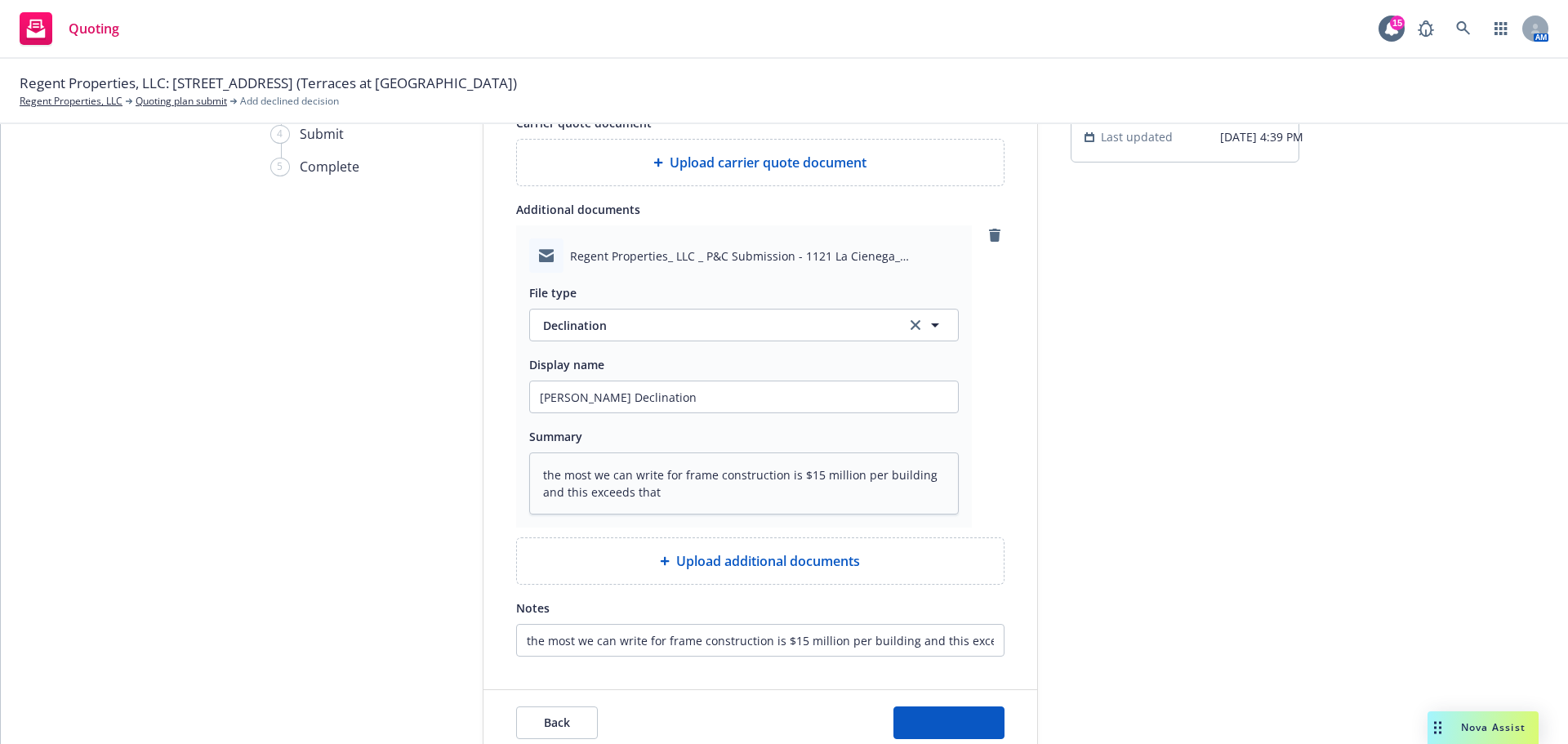
type textarea "x"
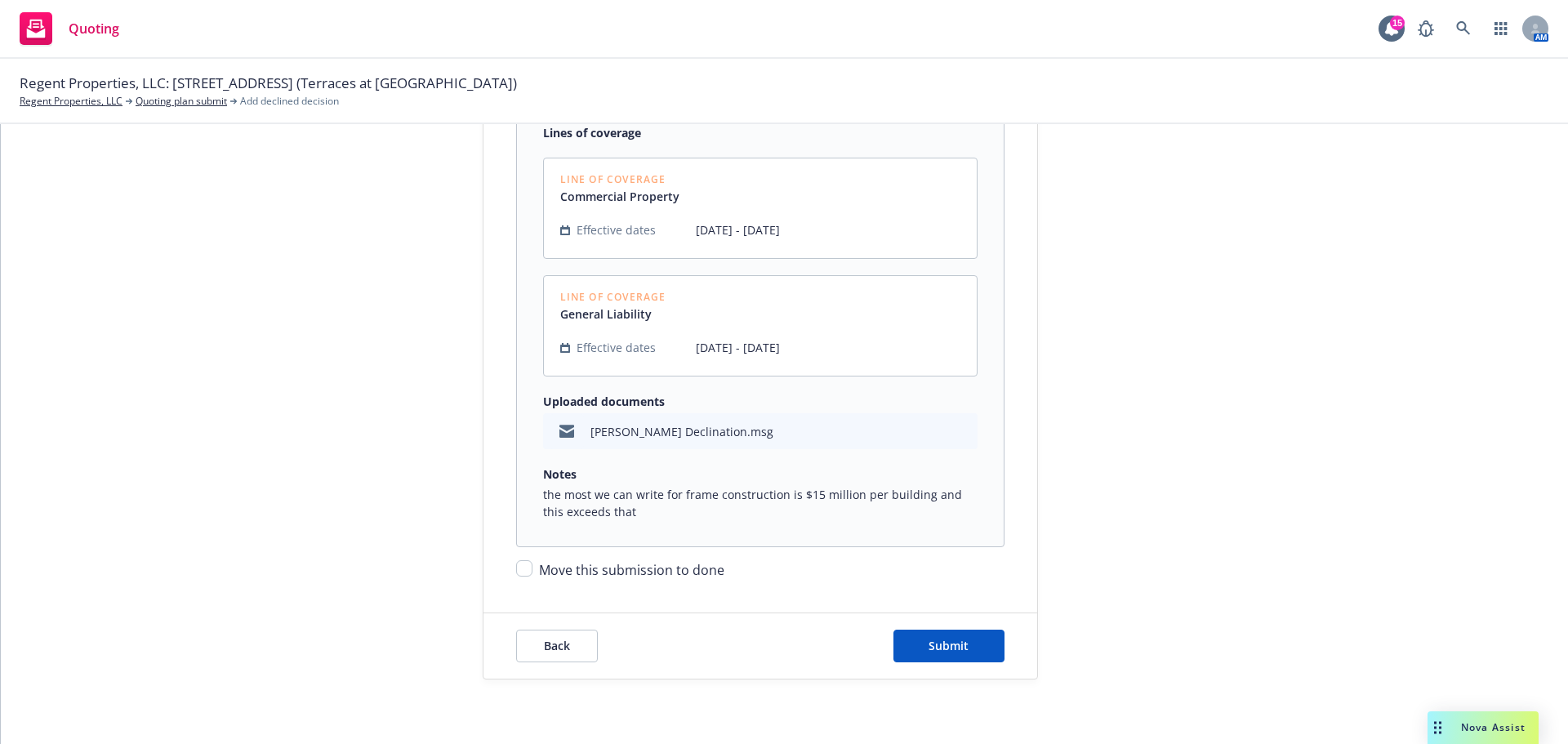
scroll to position [359, 0]
click at [521, 567] on input "Move this submission to done" at bounding box center [524, 568] width 17 height 17
checkbox input "true"
click at [930, 641] on span "Submit" at bounding box center [948, 645] width 40 height 16
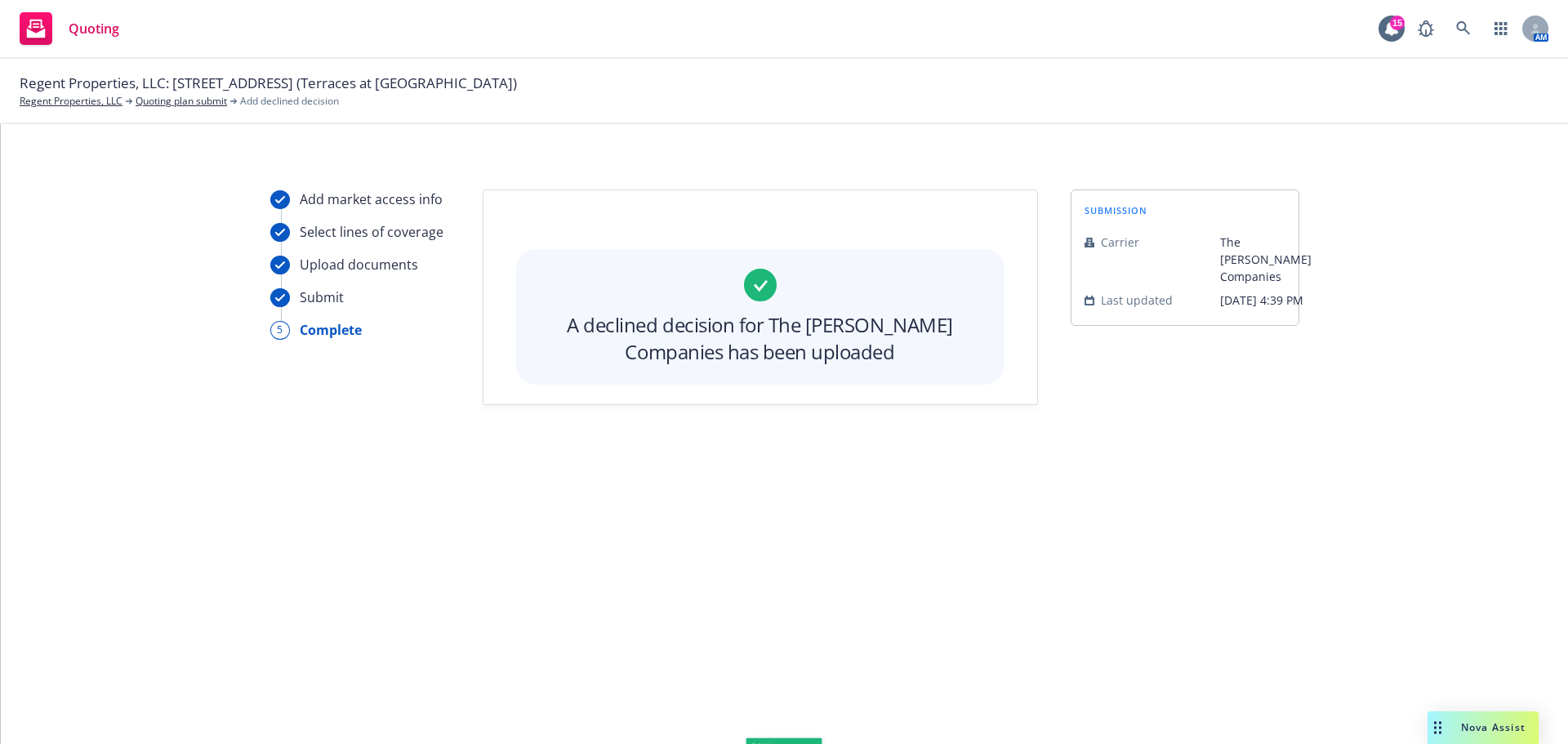
scroll to position [0, 0]
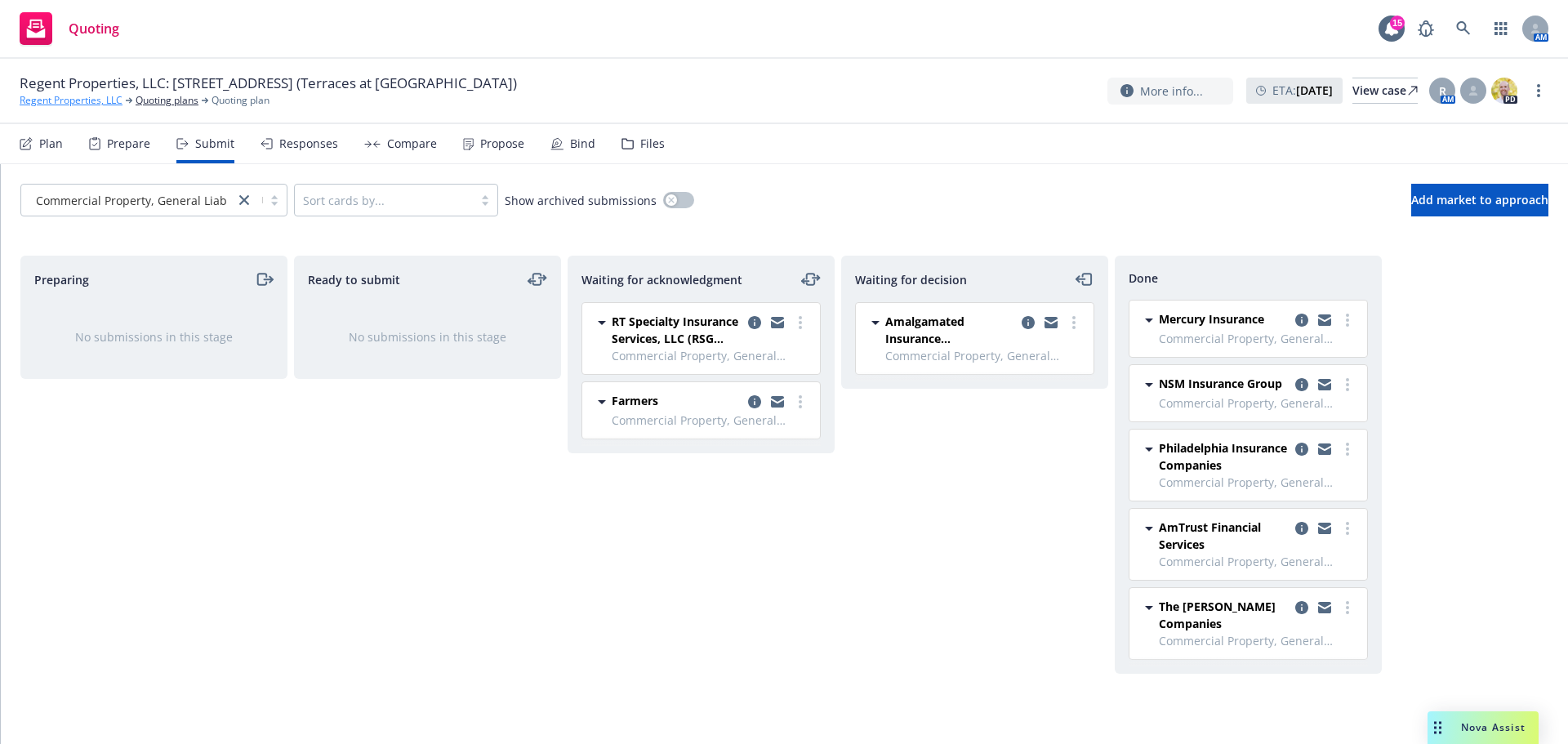
click at [41, 101] on link "Regent Properties, LLC" at bounding box center [71, 100] width 103 height 15
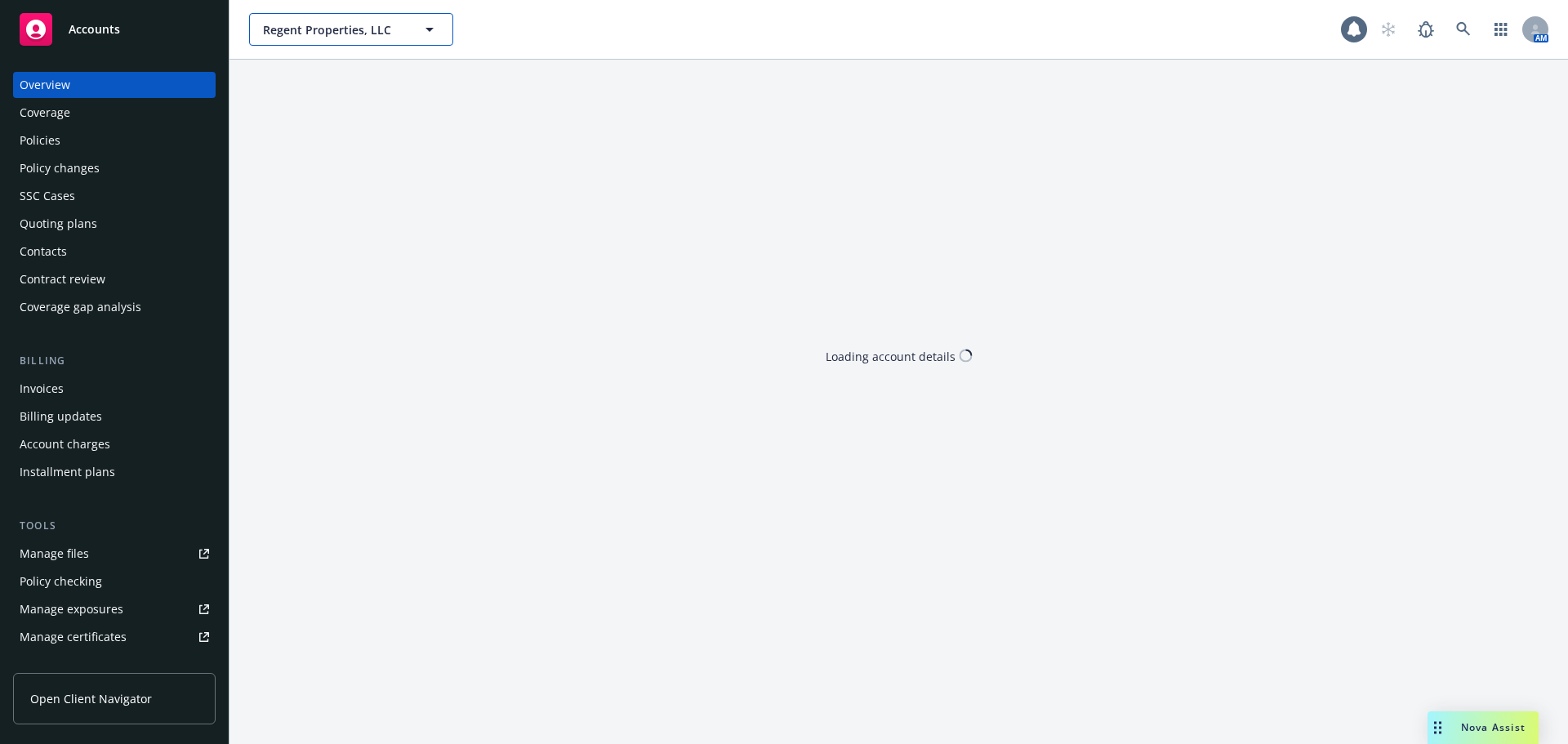
click at [389, 32] on span "Regent Properties, LLC" at bounding box center [333, 30] width 141 height 18
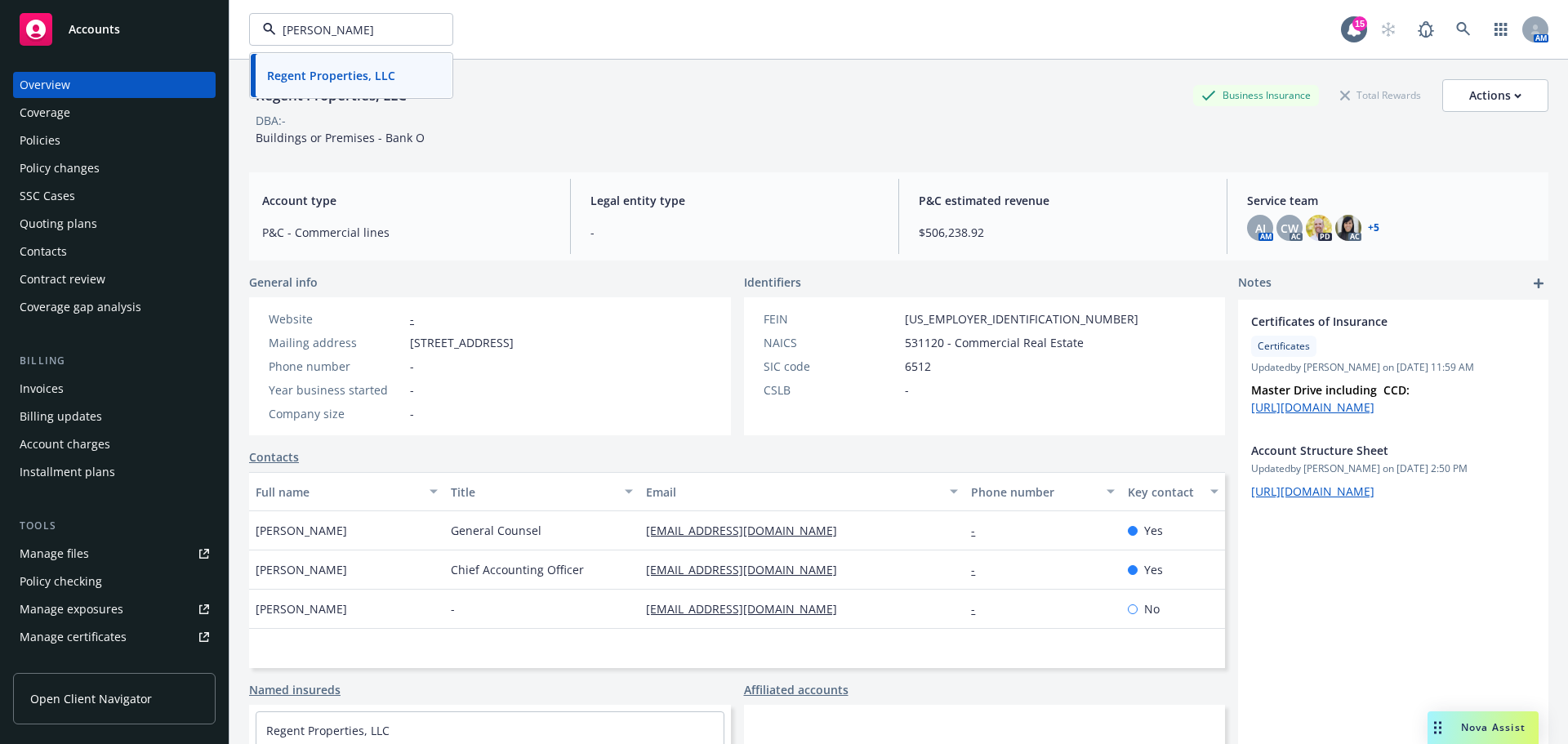
type input "[PERSON_NAME]"
click at [339, 74] on div "[PERSON_NAME]" at bounding box center [351, 75] width 181 height 23
